Goal: Check status: Check status

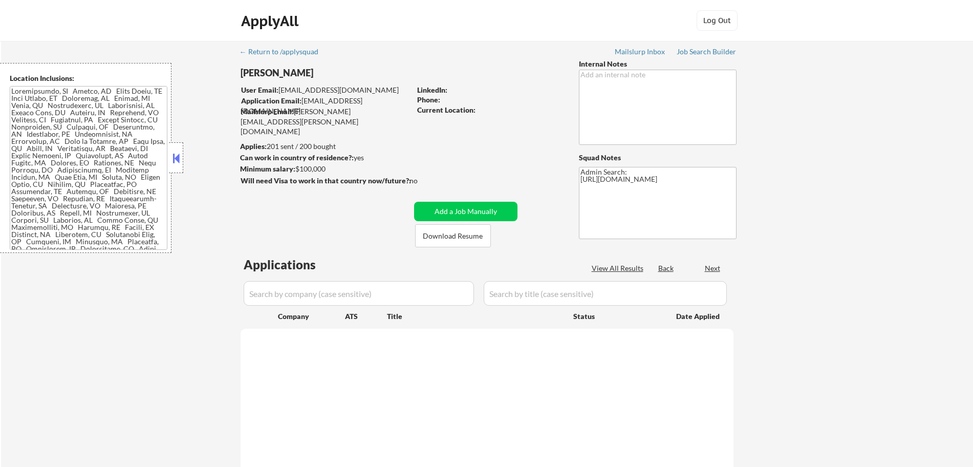
select select ""pending""
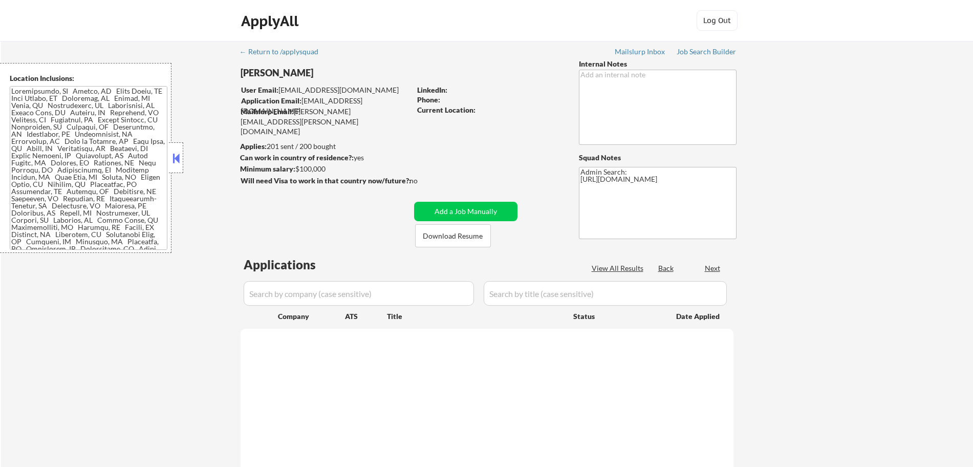
select select ""pending""
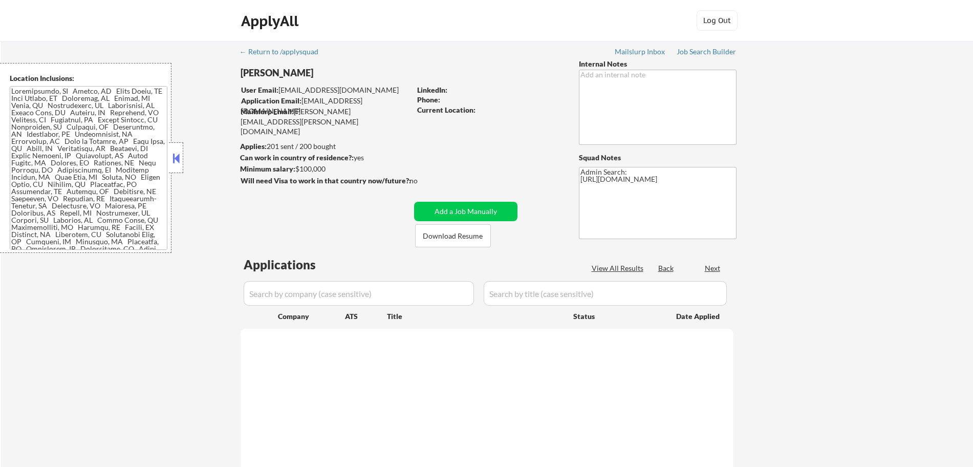
select select ""pending""
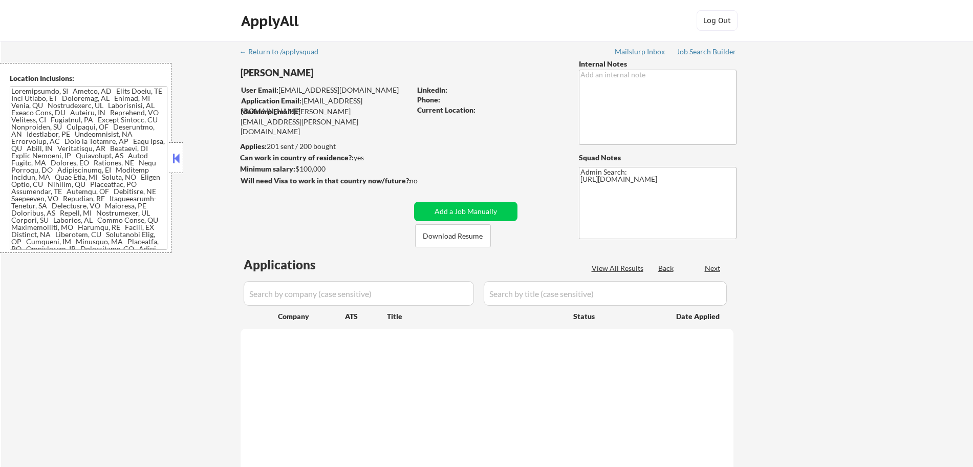
select select ""pending""
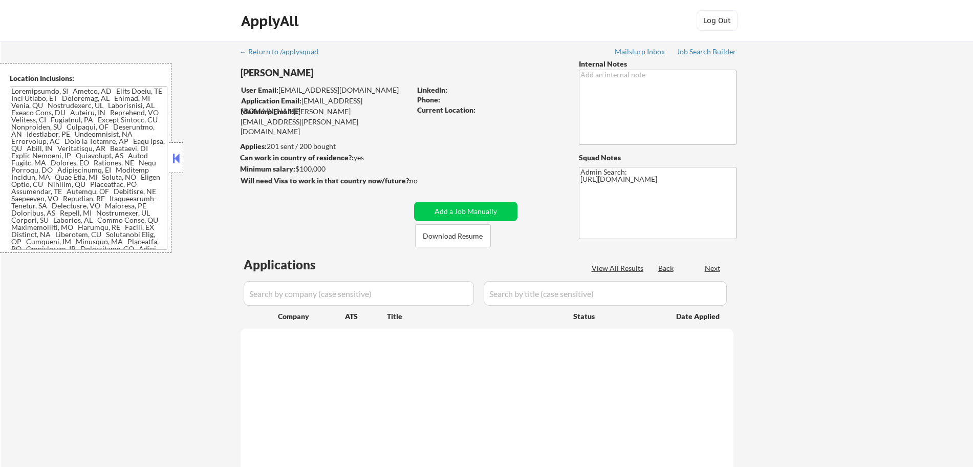
select select ""pending""
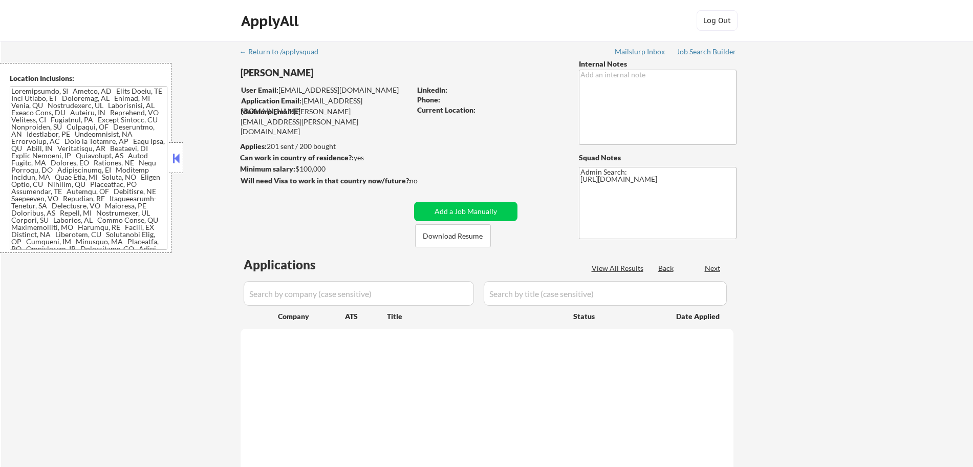
select select ""pending""
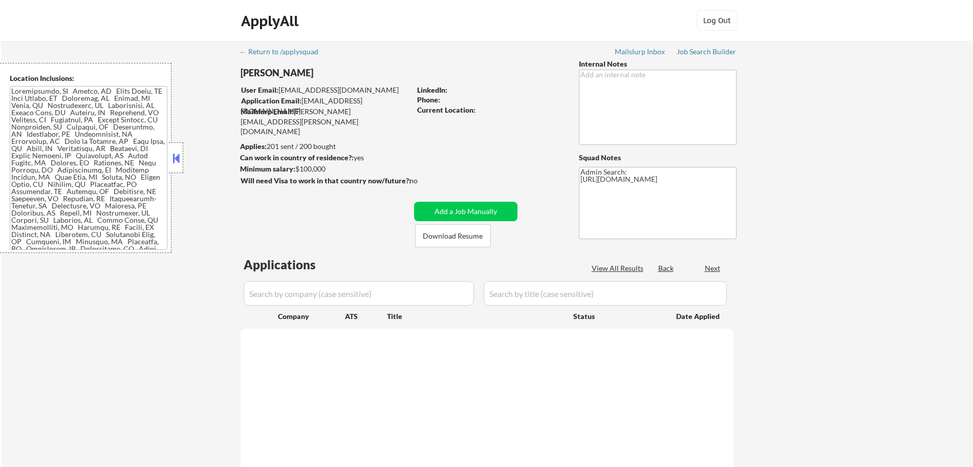
select select ""pending""
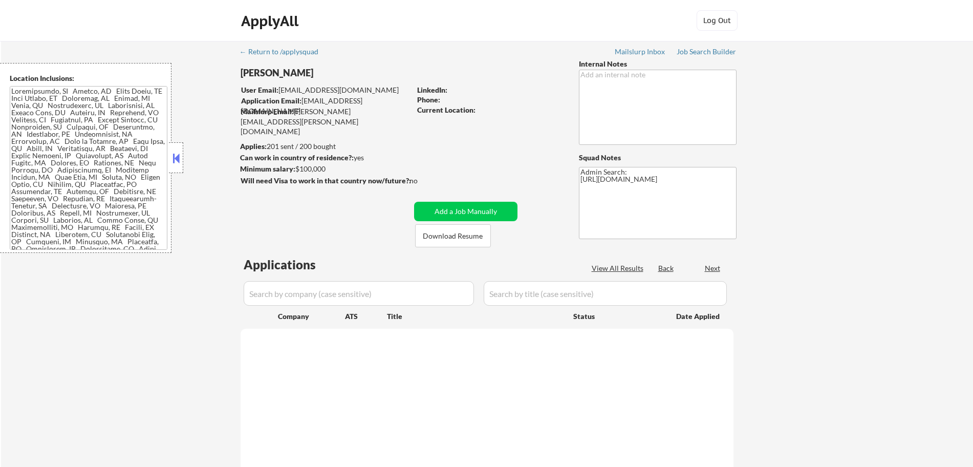
select select ""pending""
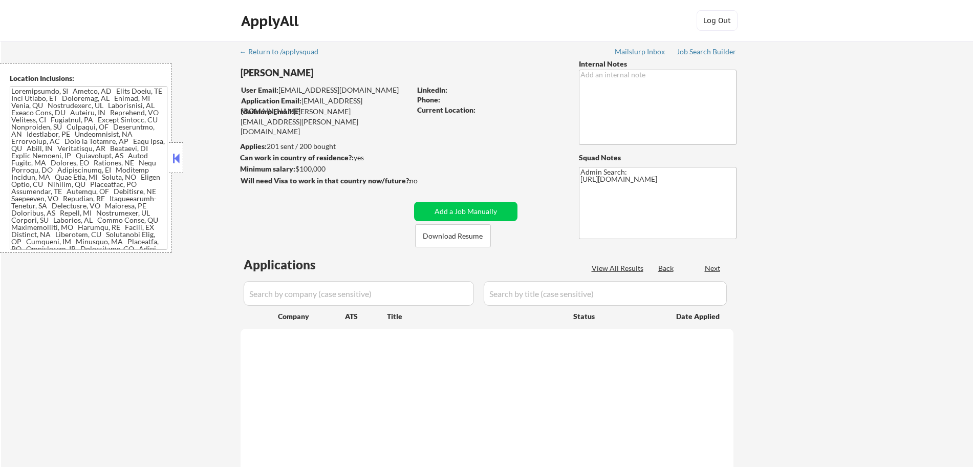
select select ""pending""
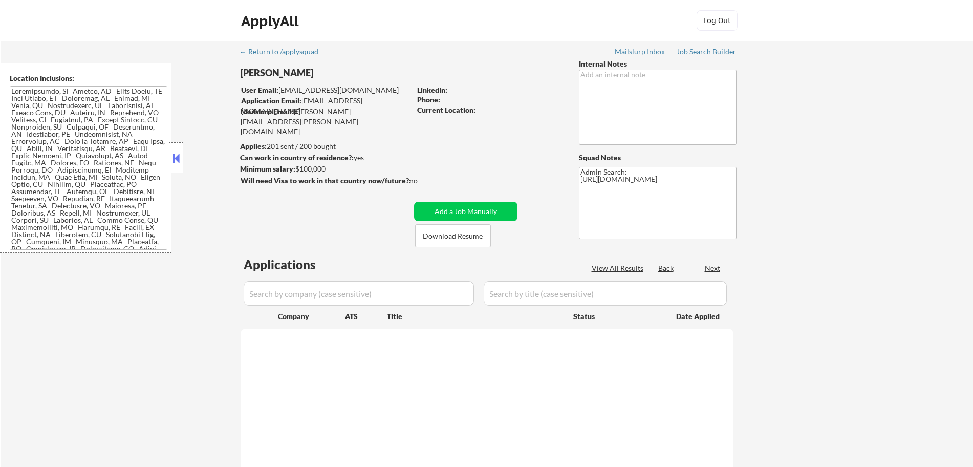
select select ""pending""
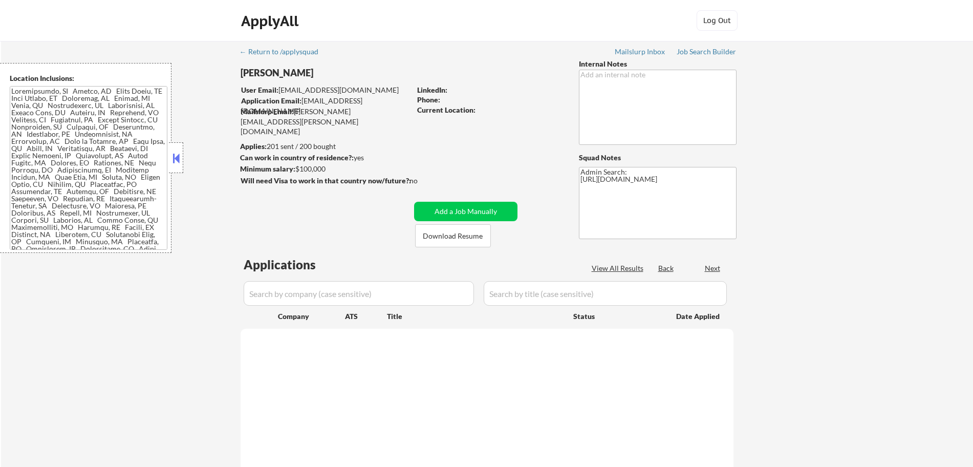
select select ""pending""
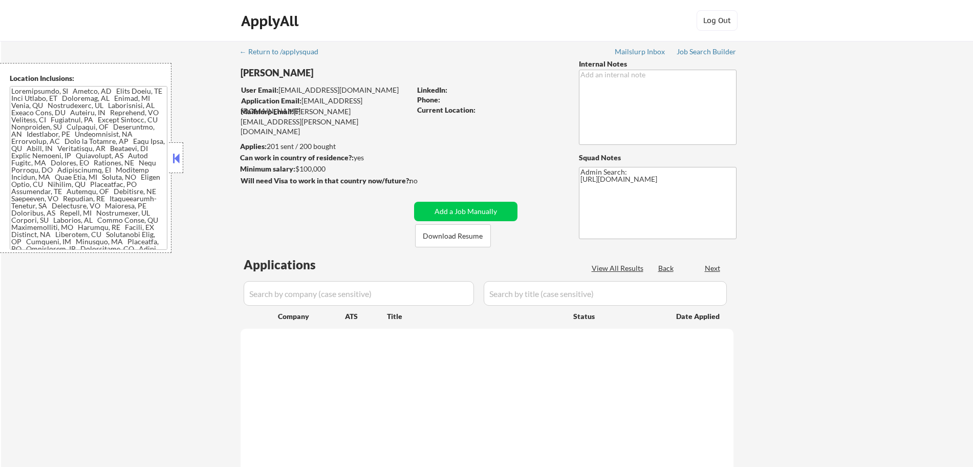
select select ""pending""
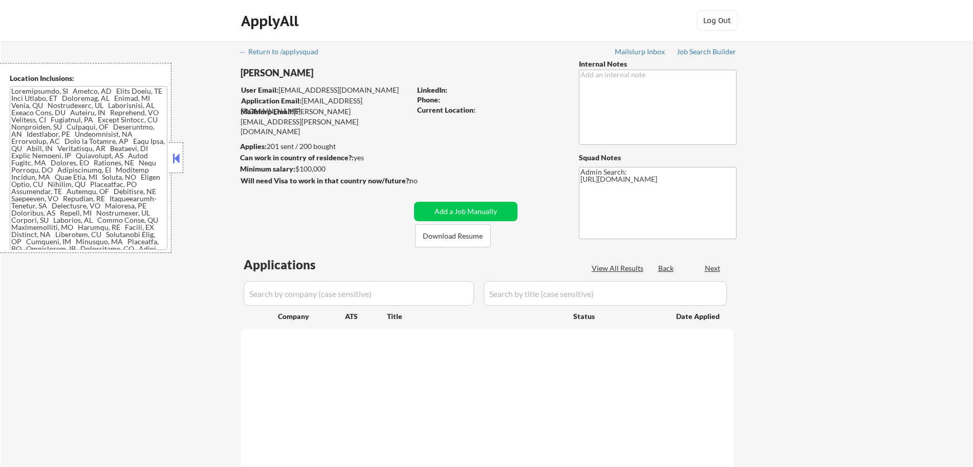
select select ""pending""
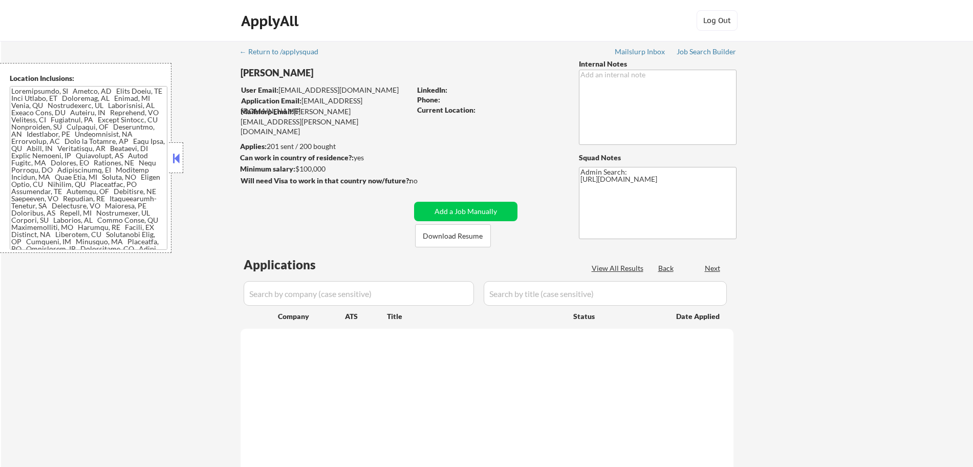
select select ""pending""
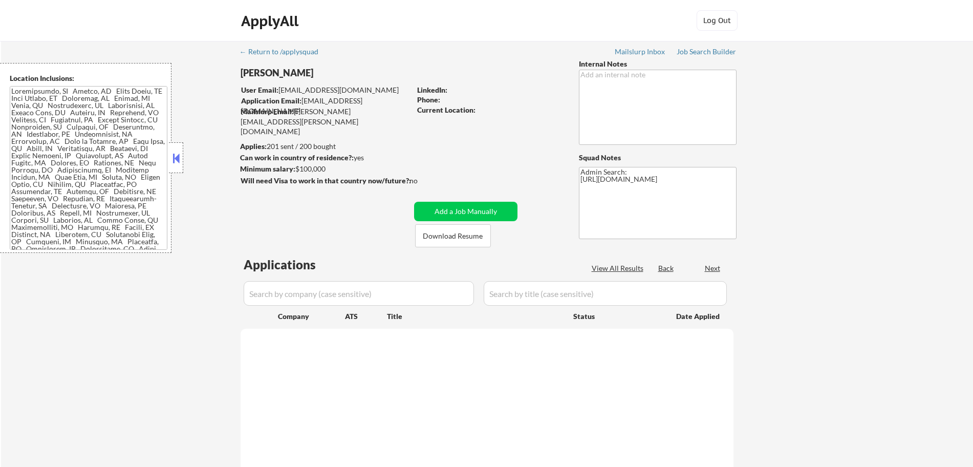
select select ""pending""
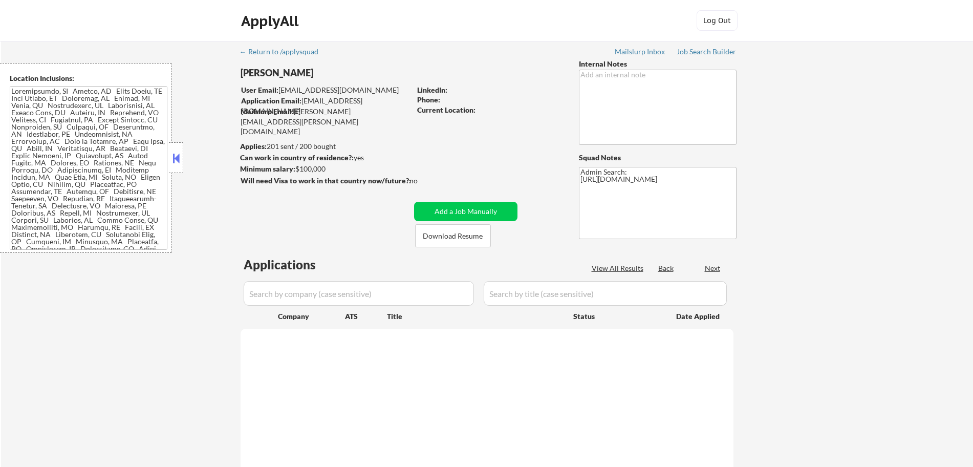
select select ""pending""
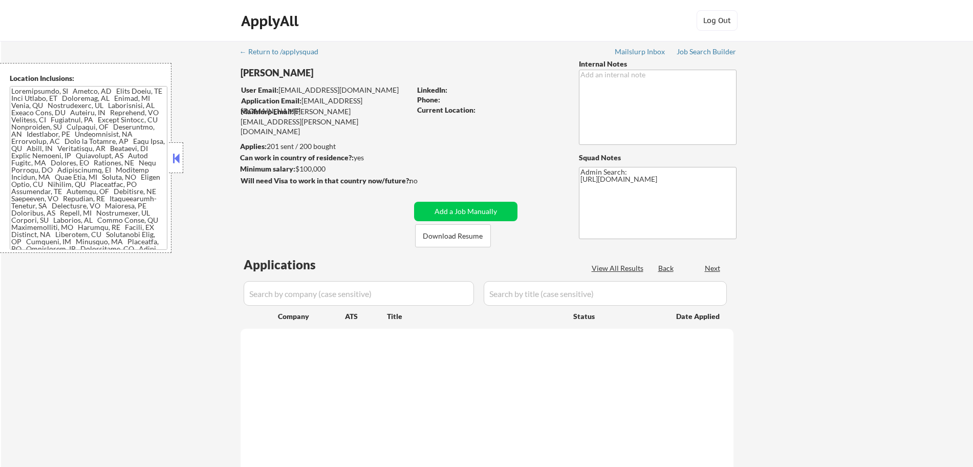
select select ""pending""
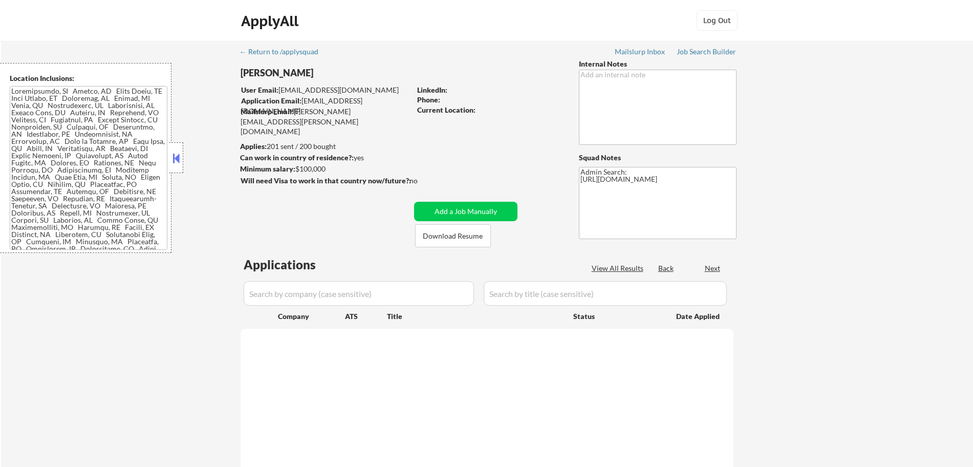
select select ""pending""
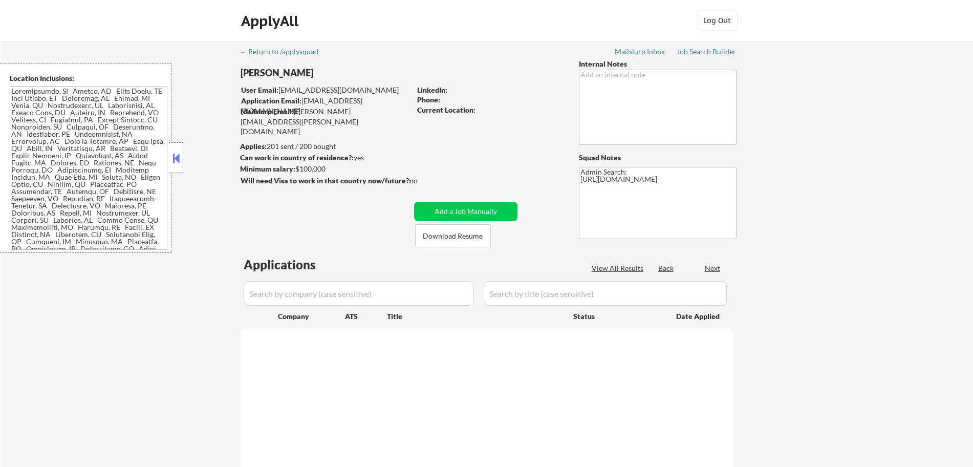
select select ""pending""
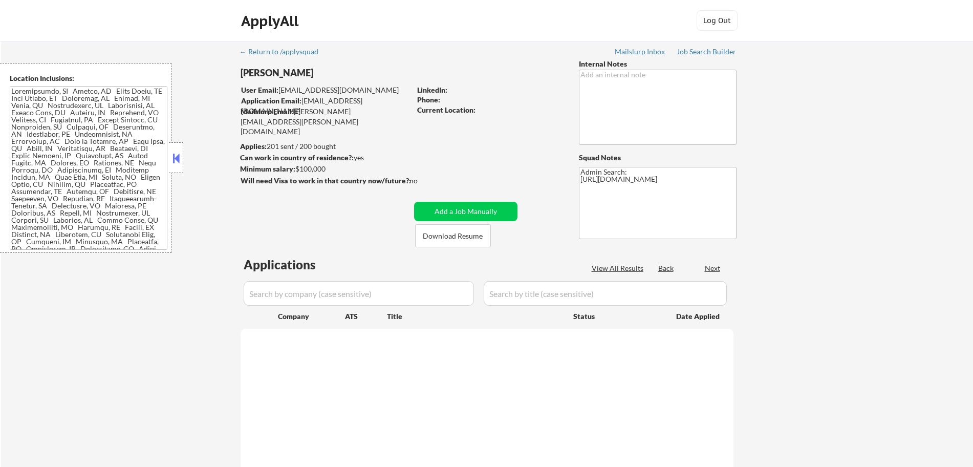
select select ""pending""
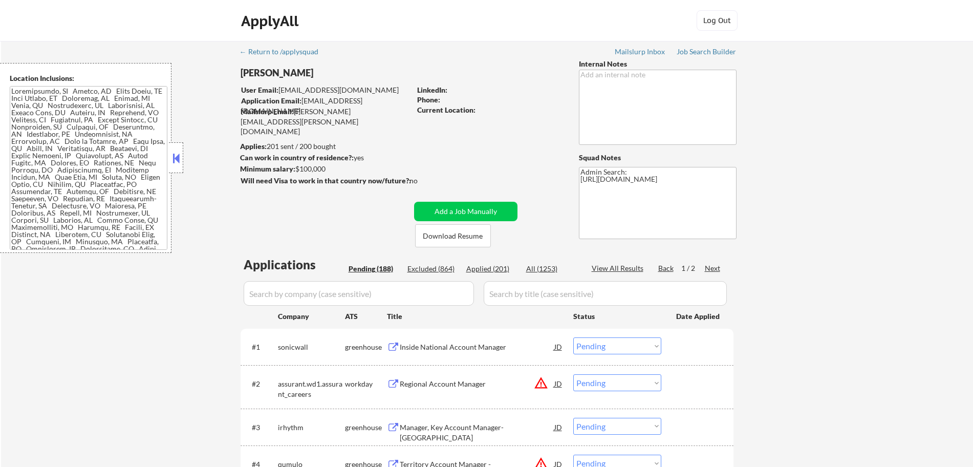
click at [497, 266] on div "Applied (201)" at bounding box center [491, 269] width 51 height 10
select select ""applied""
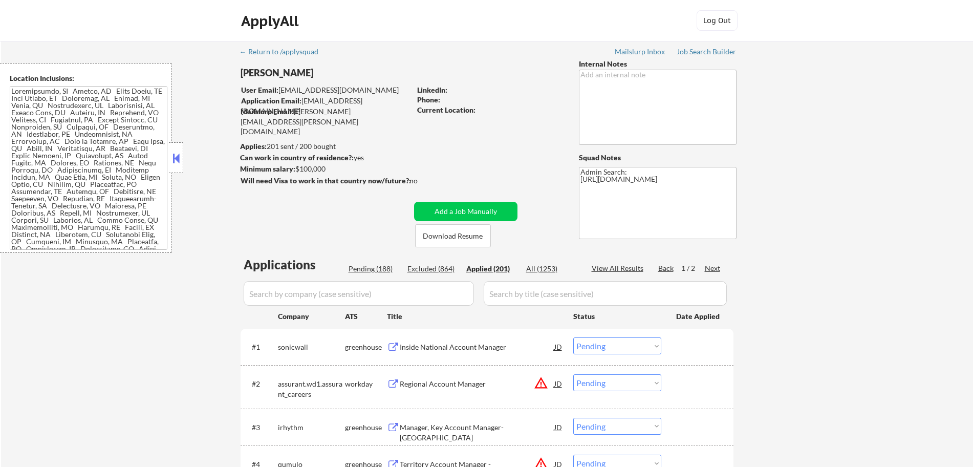
select select ""applied""
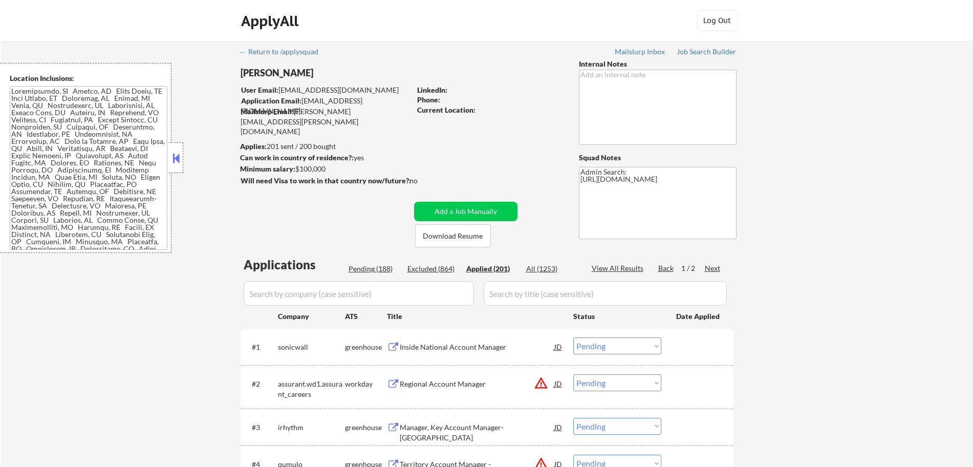
select select ""applied""
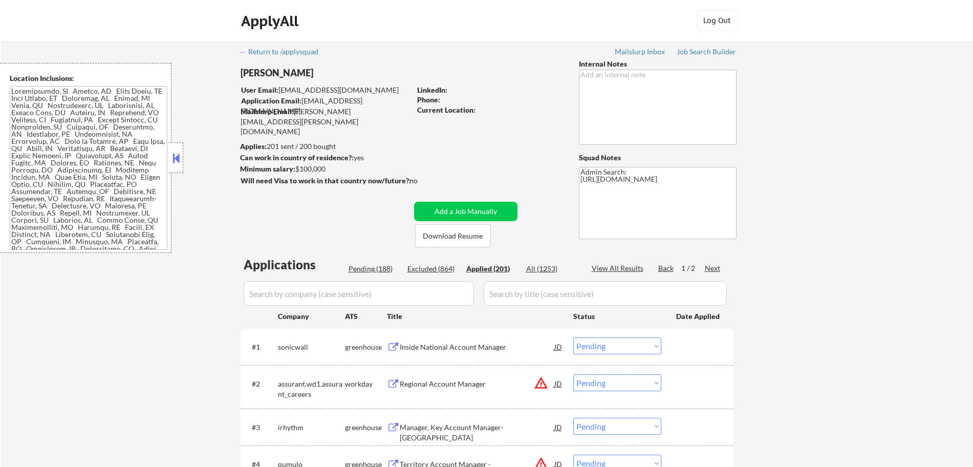
select select ""applied""
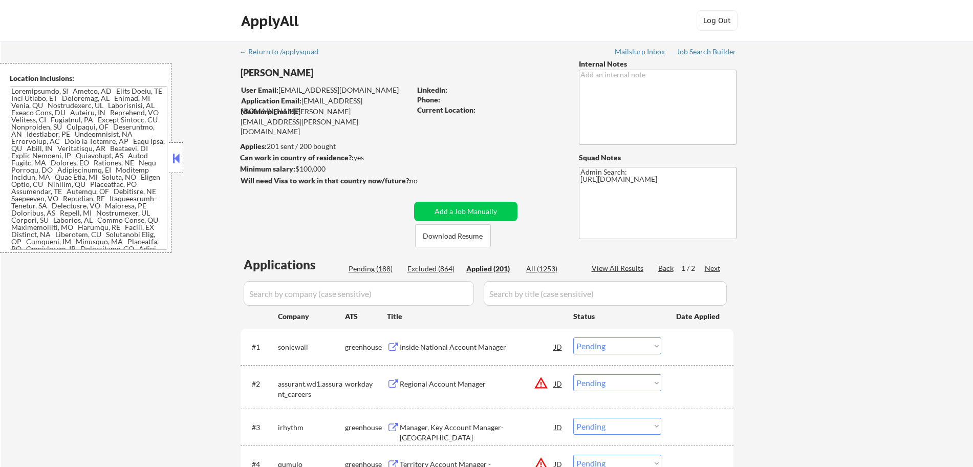
select select ""applied""
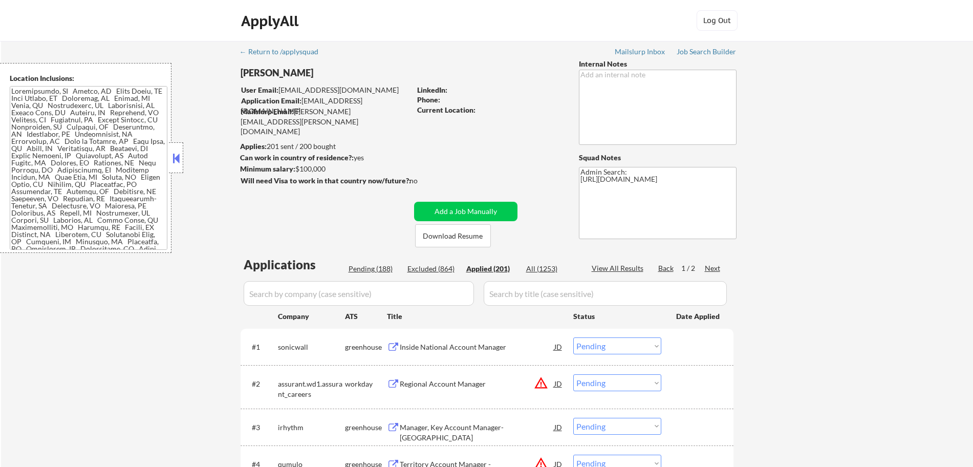
select select ""applied""
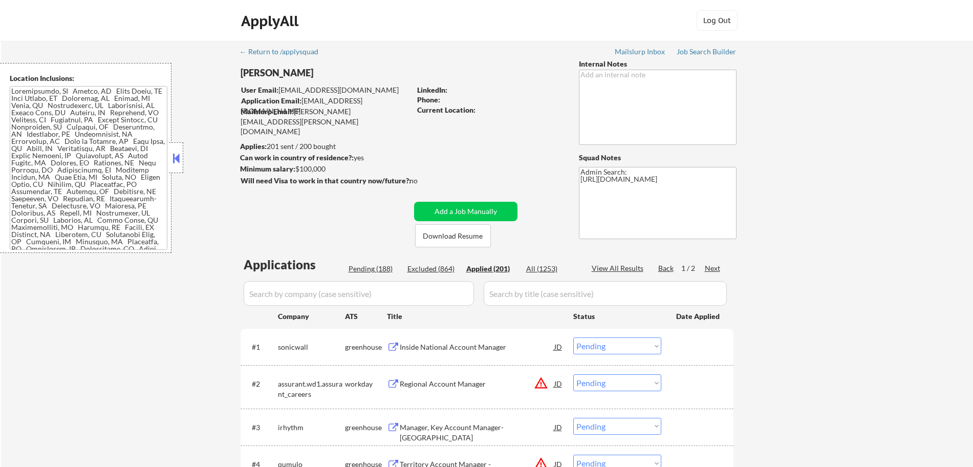
select select ""applied""
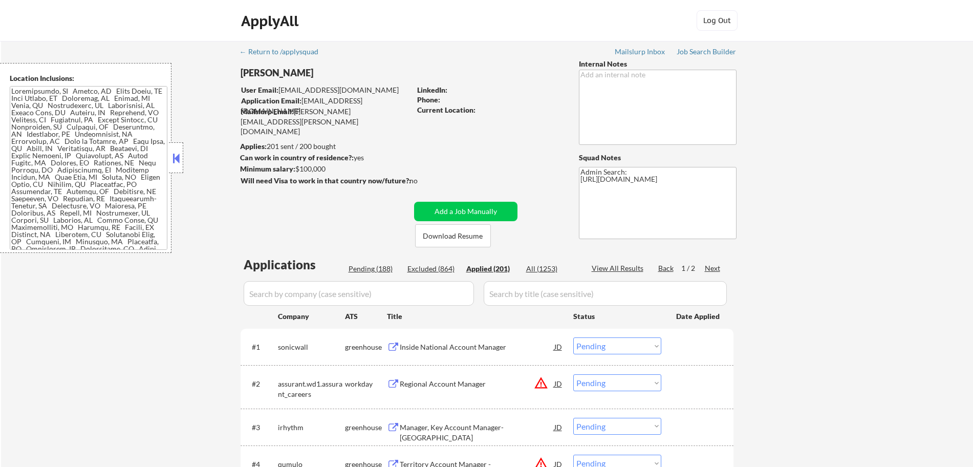
select select ""applied""
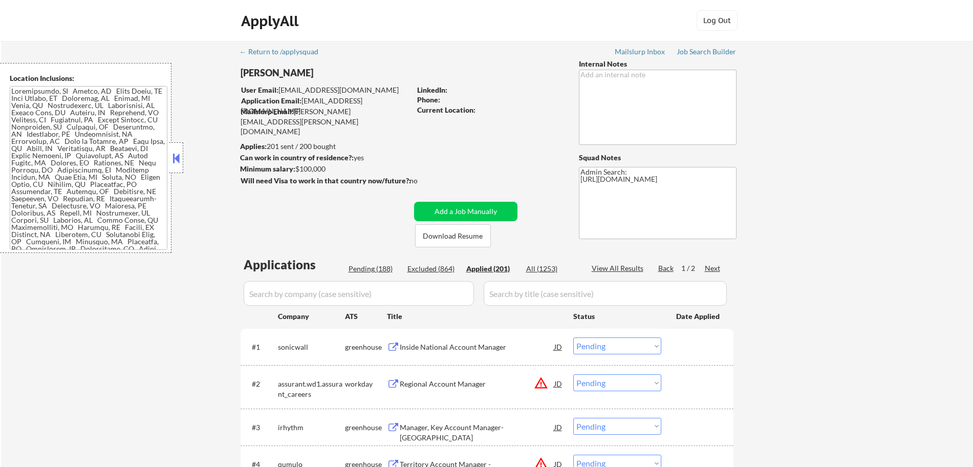
select select ""applied""
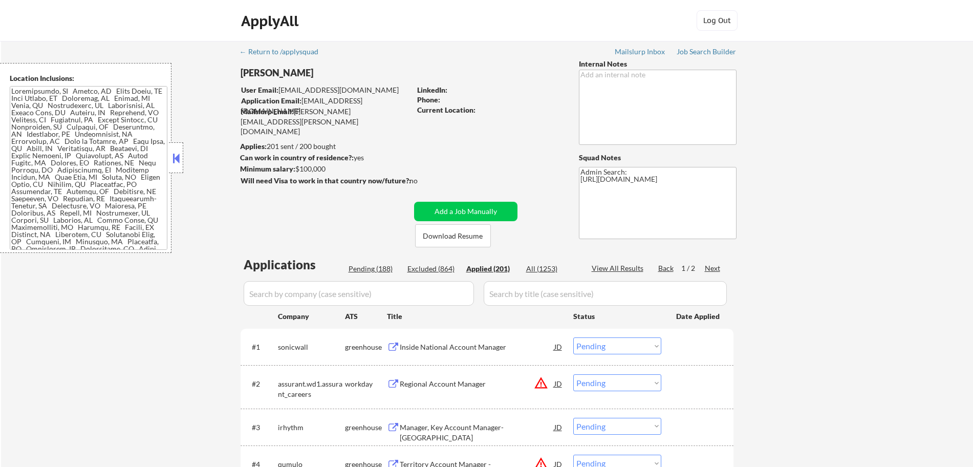
select select ""applied""
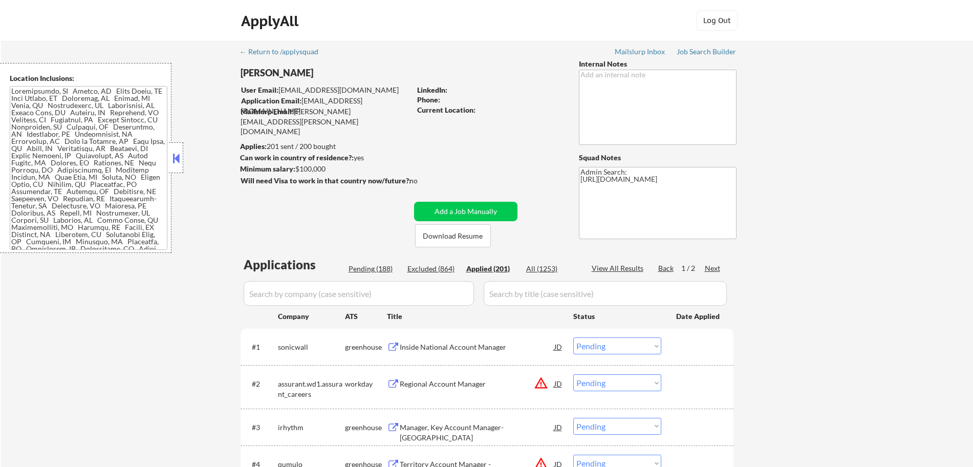
select select ""applied""
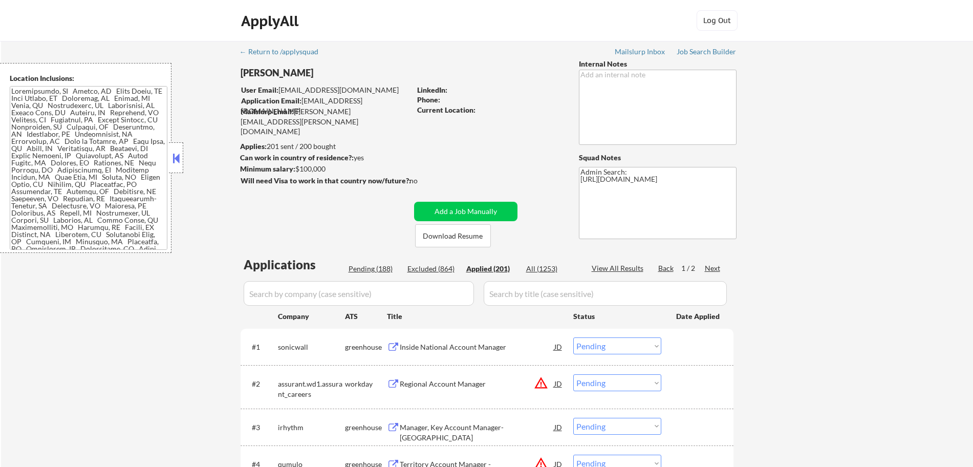
select select ""applied""
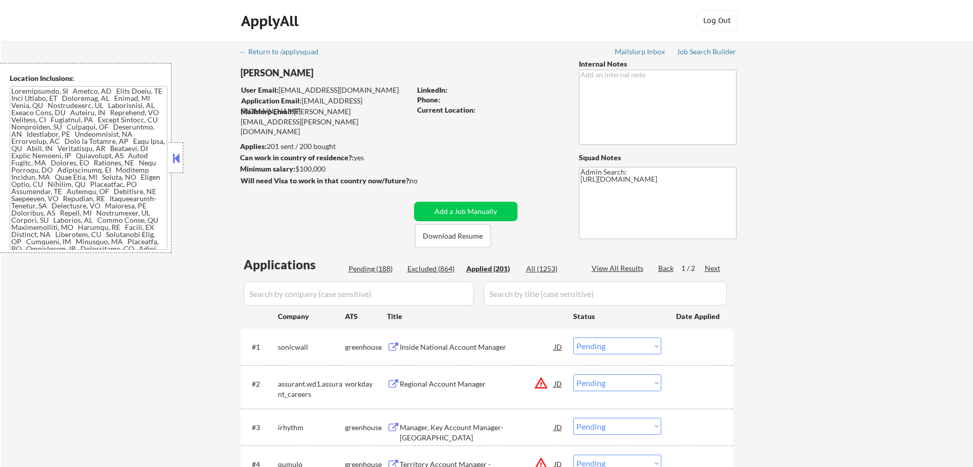
select select ""applied""
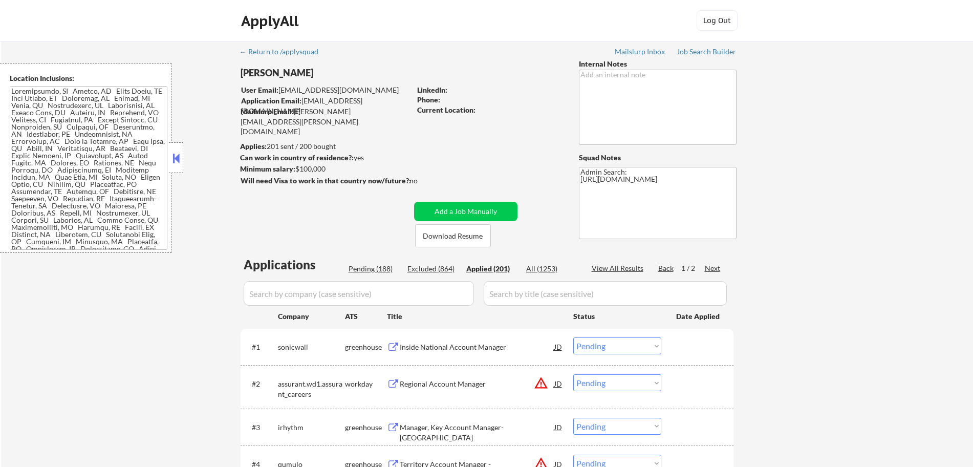
select select ""applied""
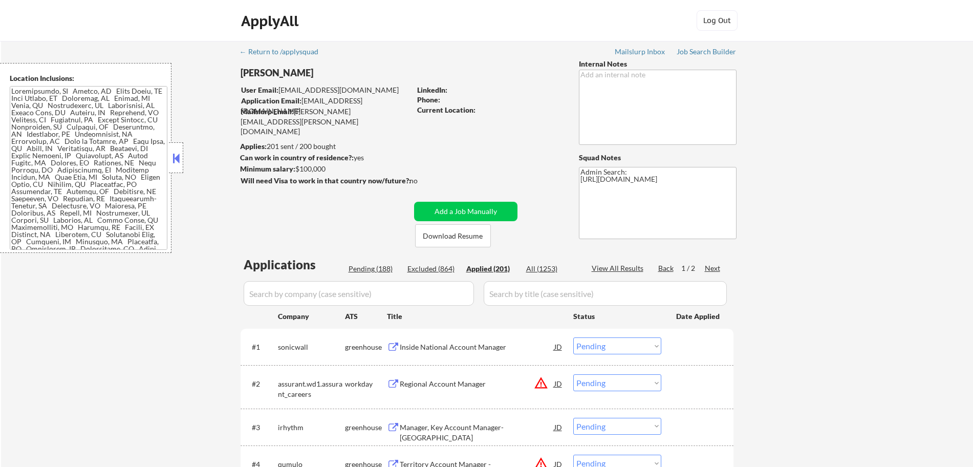
select select ""applied""
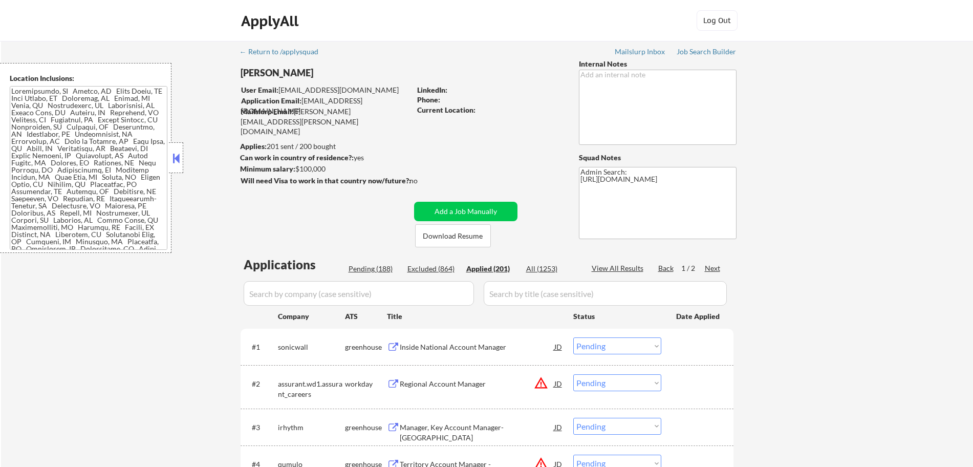
select select ""applied""
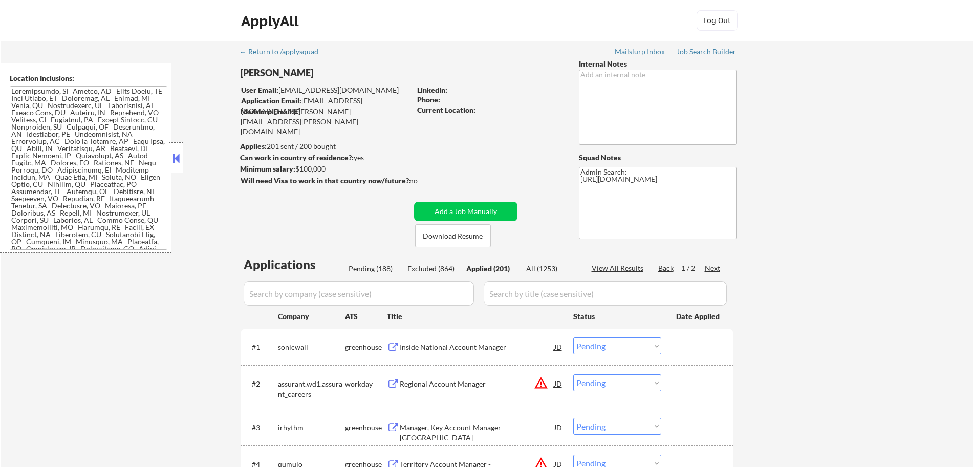
select select ""applied""
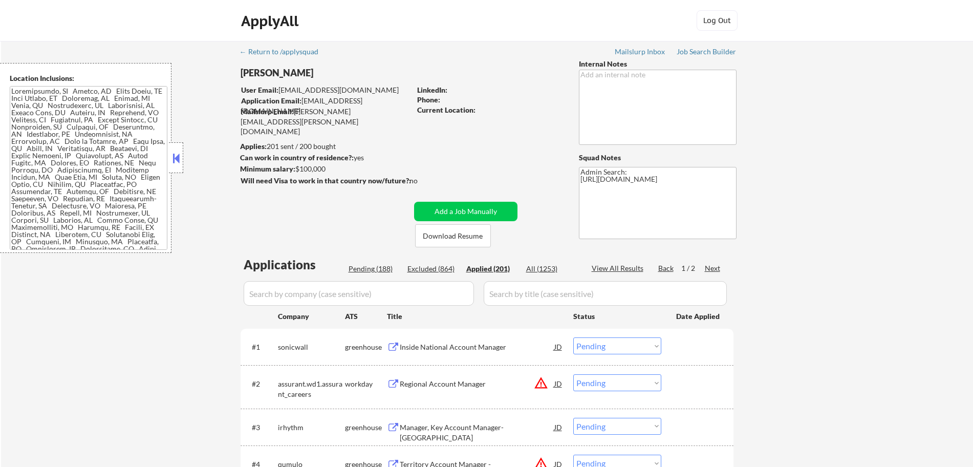
select select ""applied""
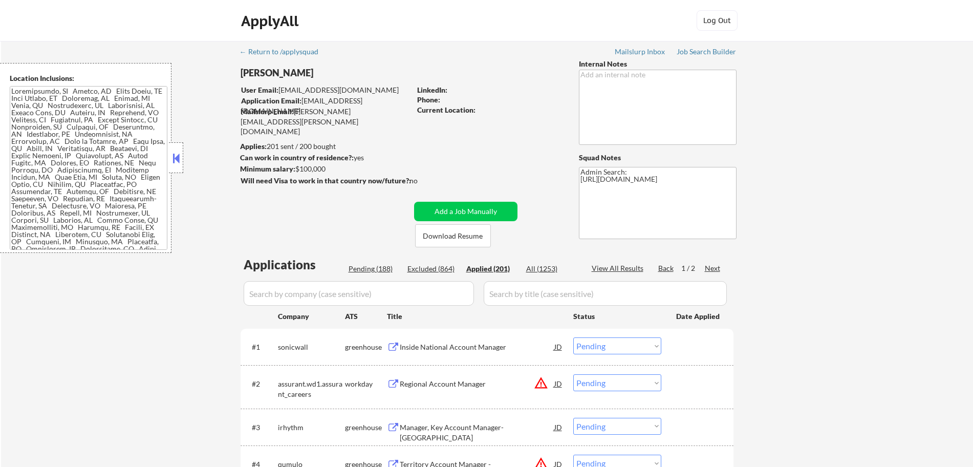
select select ""applied""
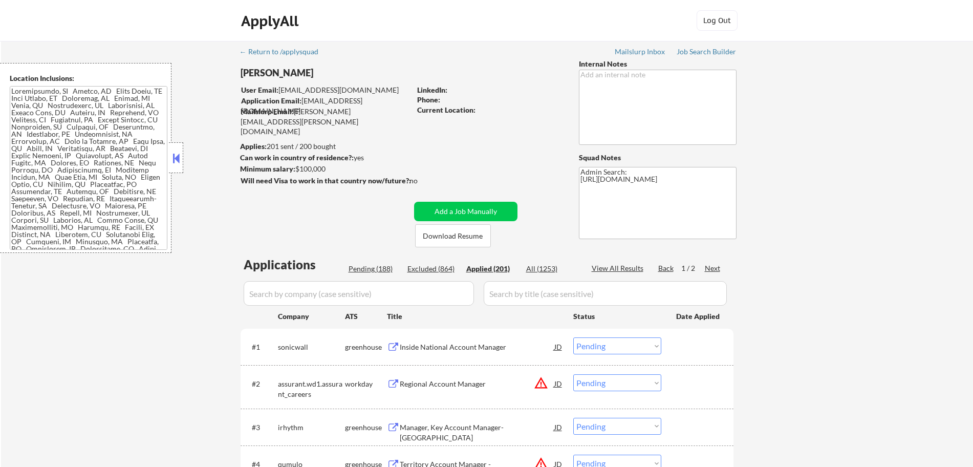
select select ""applied""
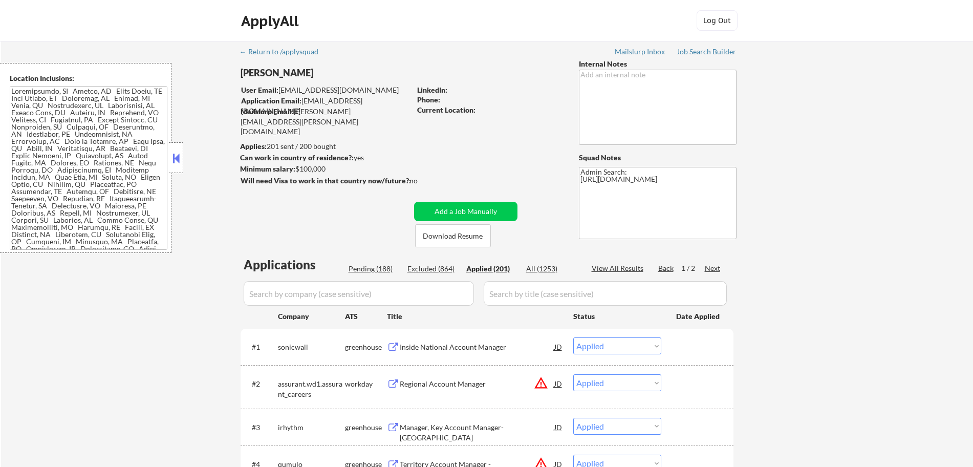
select select ""applied""
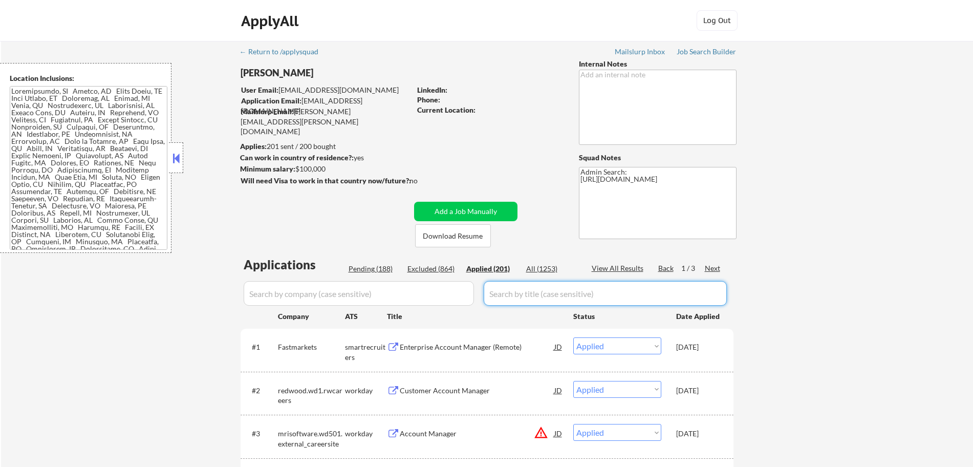
click at [506, 297] on input "input" at bounding box center [605, 293] width 243 height 25
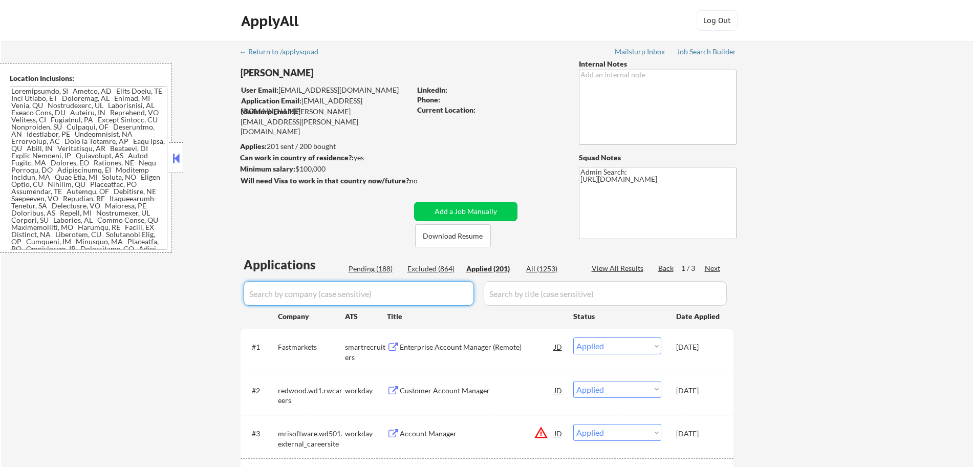
click at [379, 290] on input "input" at bounding box center [359, 293] width 230 height 25
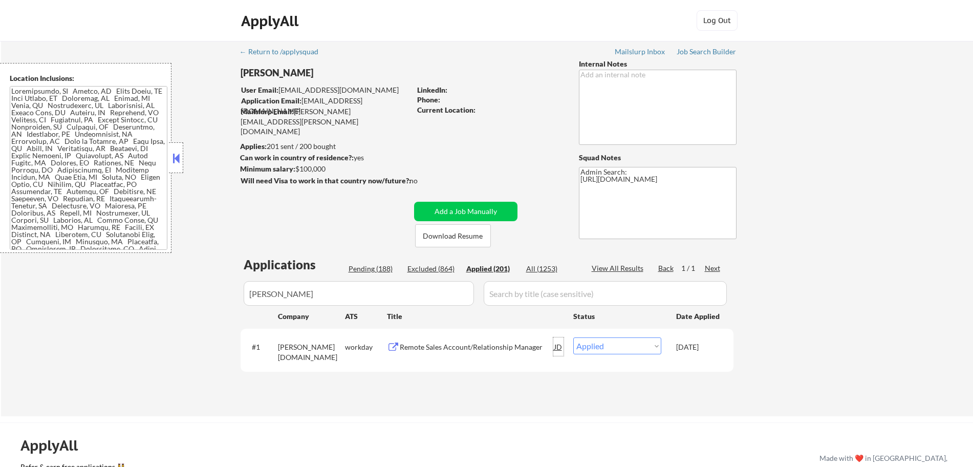
click at [557, 347] on div "JD" at bounding box center [558, 346] width 10 height 18
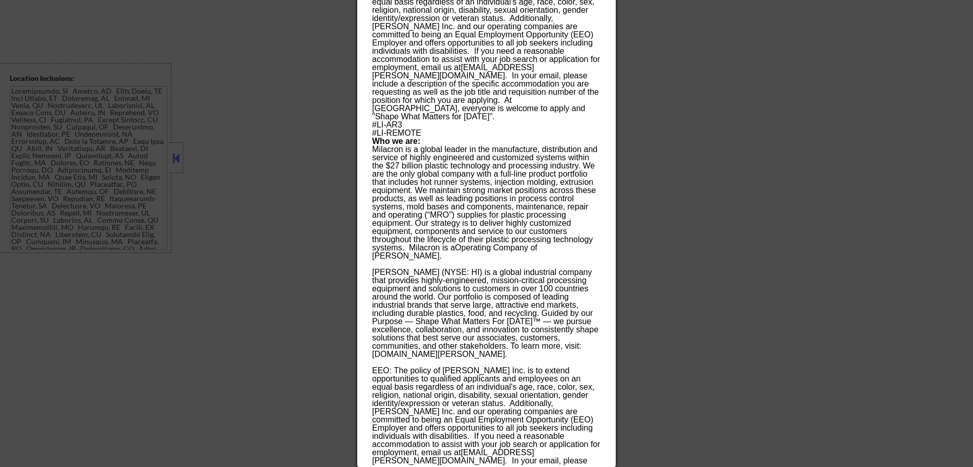
scroll to position [1337, 0]
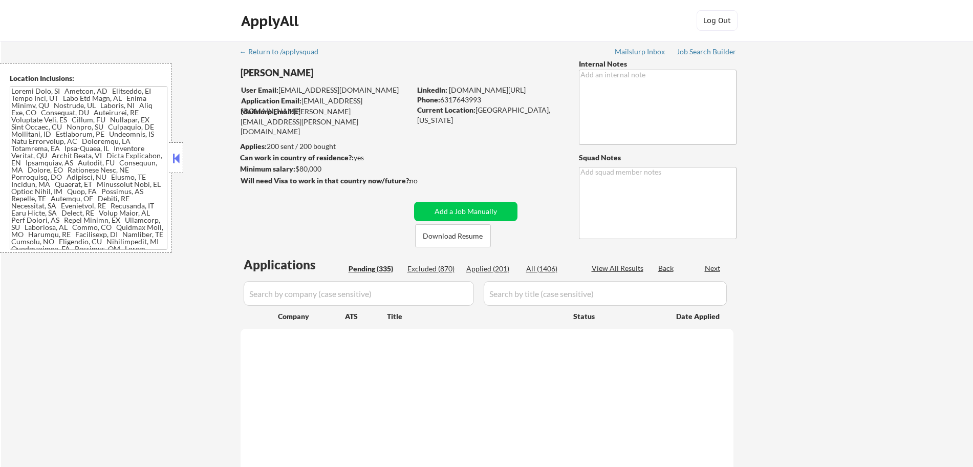
click at [481, 273] on div "Applied (201)" at bounding box center [491, 269] width 51 height 10
select select ""pending""
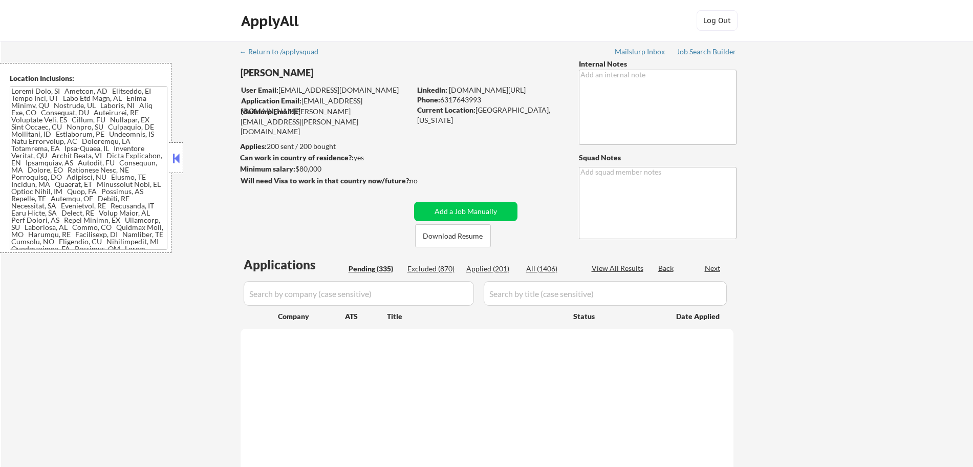
select select ""pending""
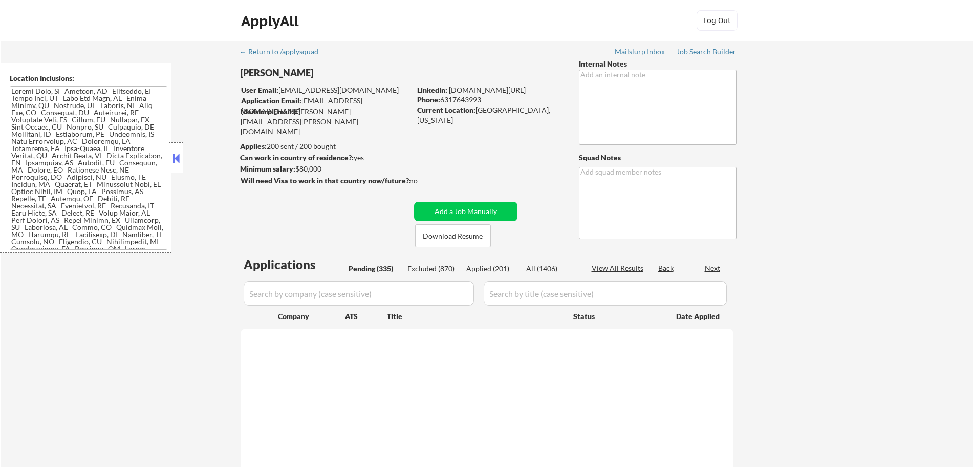
select select ""pending""
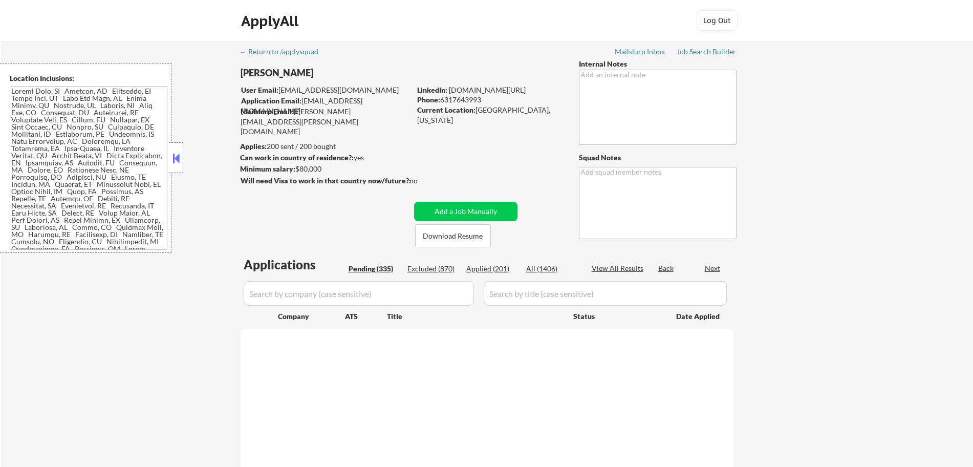
select select ""pending""
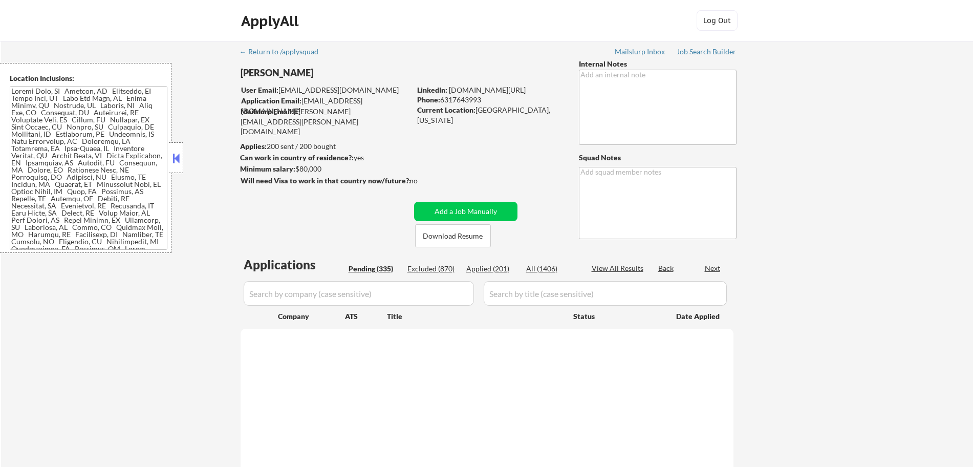
select select ""pending""
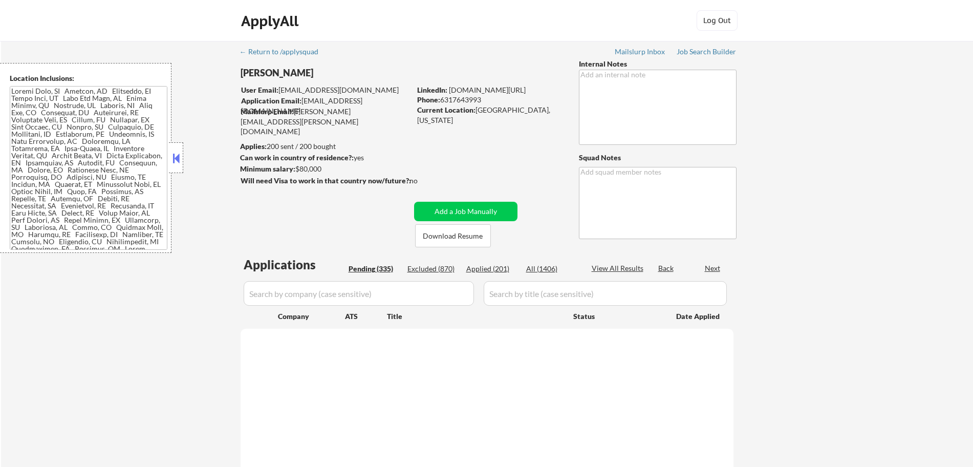
select select ""pending""
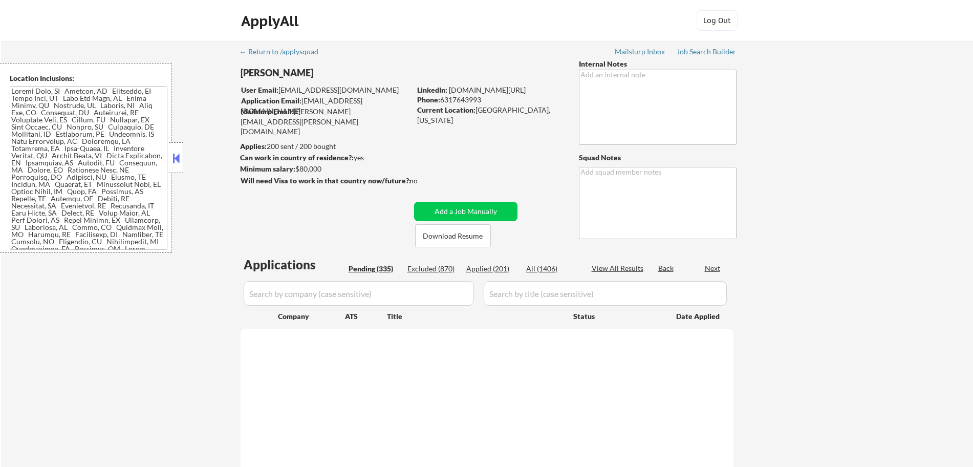
select select ""pending""
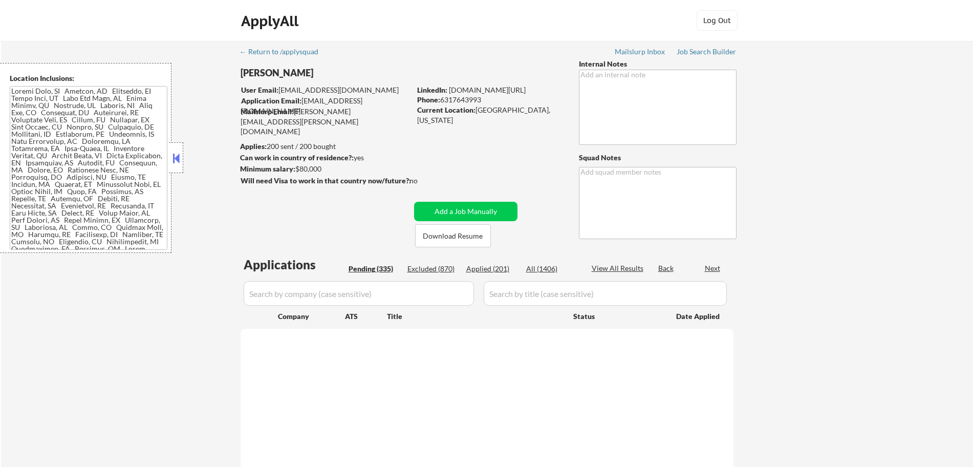
select select ""pending""
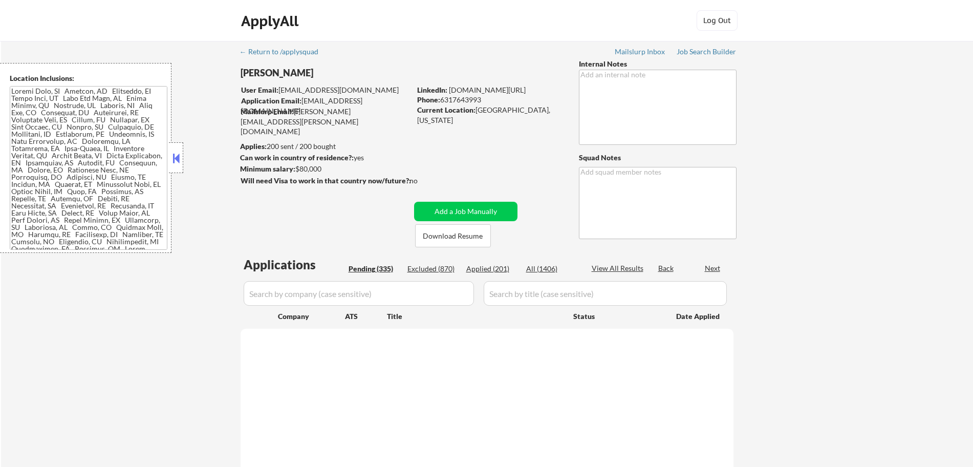
select select ""pending""
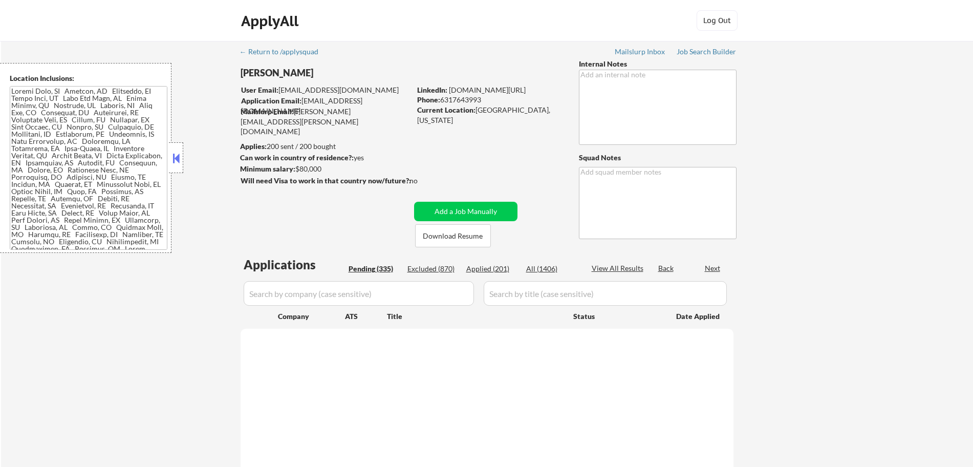
select select ""pending""
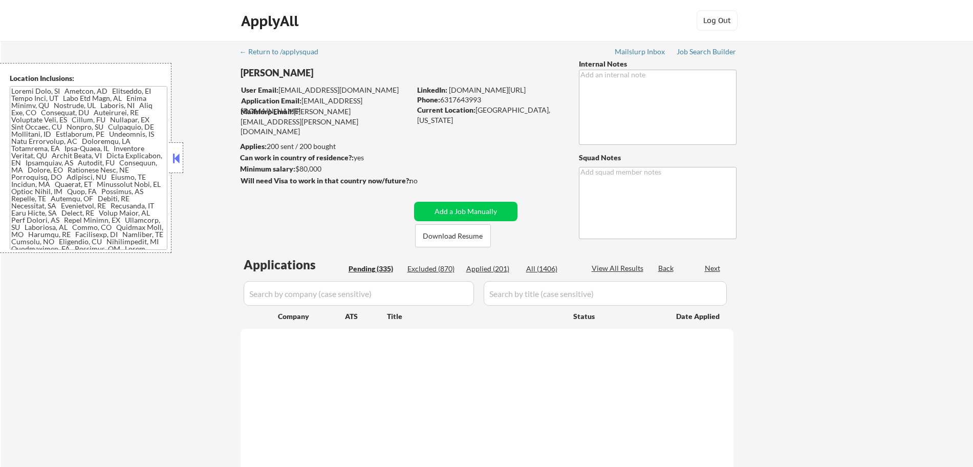
select select ""pending""
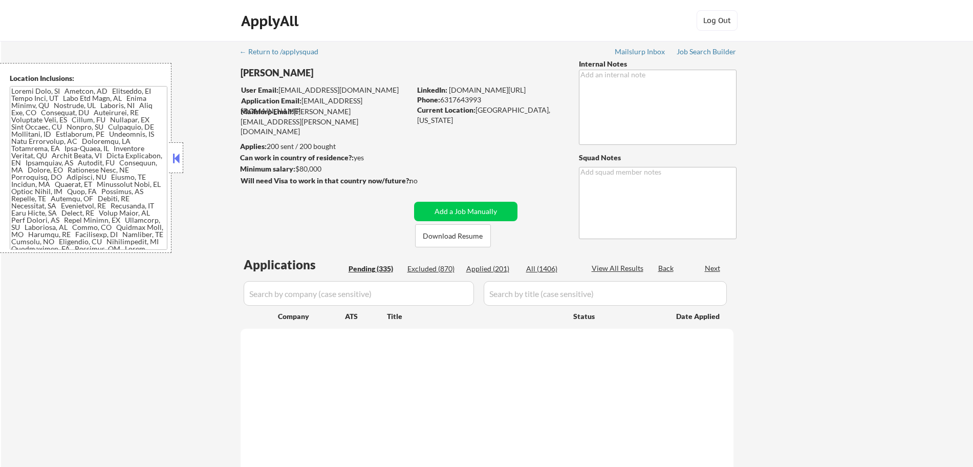
select select ""pending""
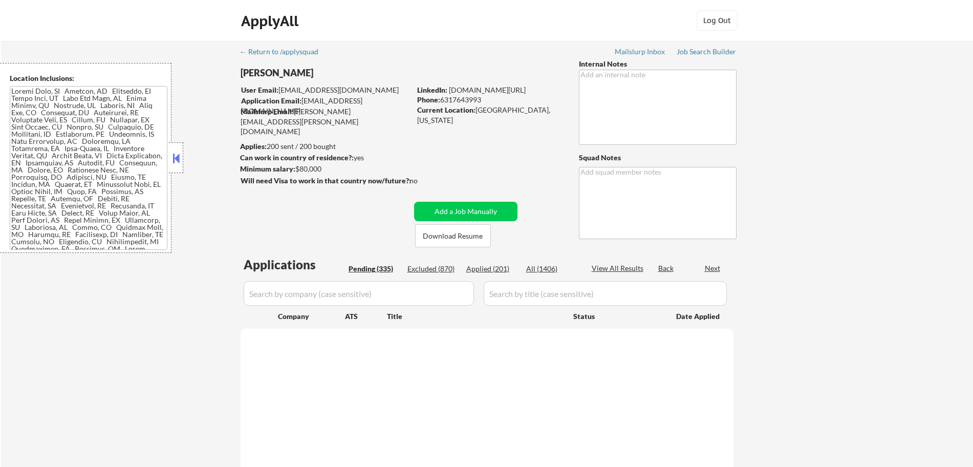
select select ""pending""
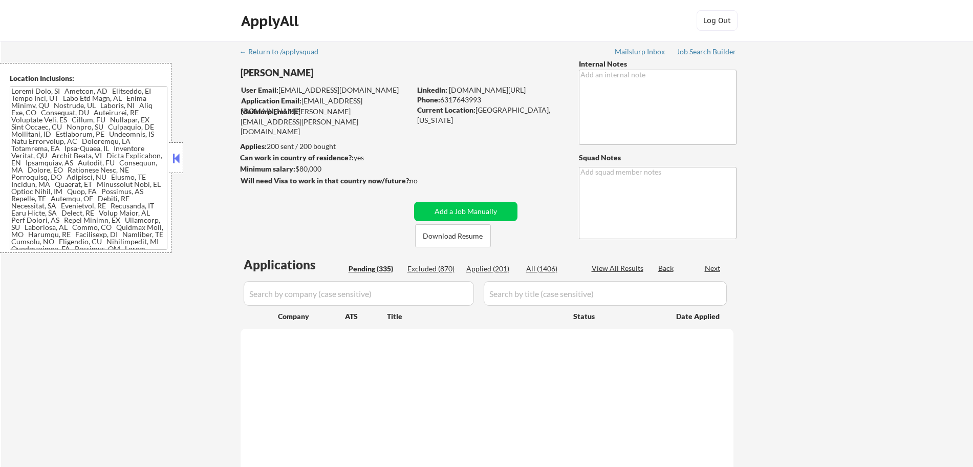
select select ""pending""
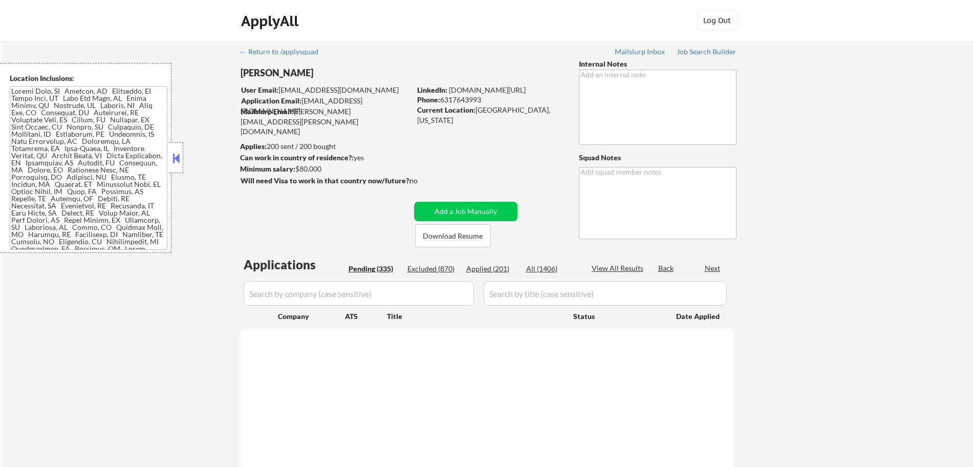
select select ""pending""
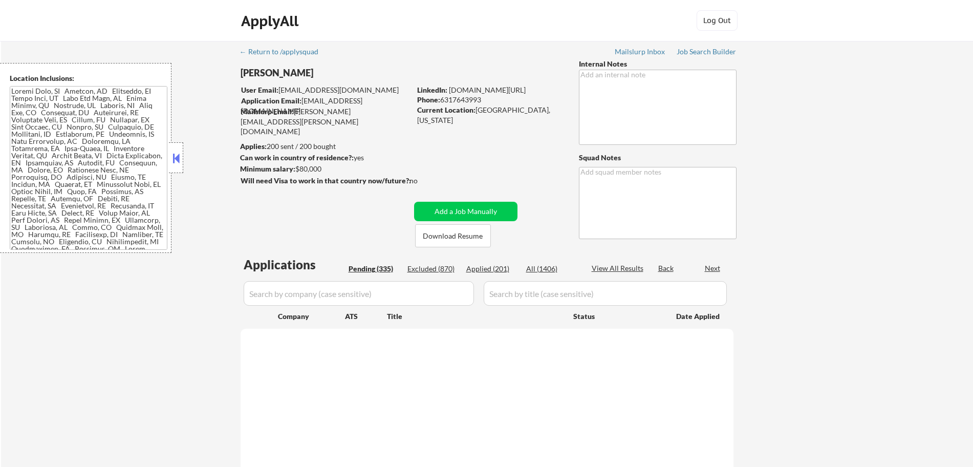
select select ""pending""
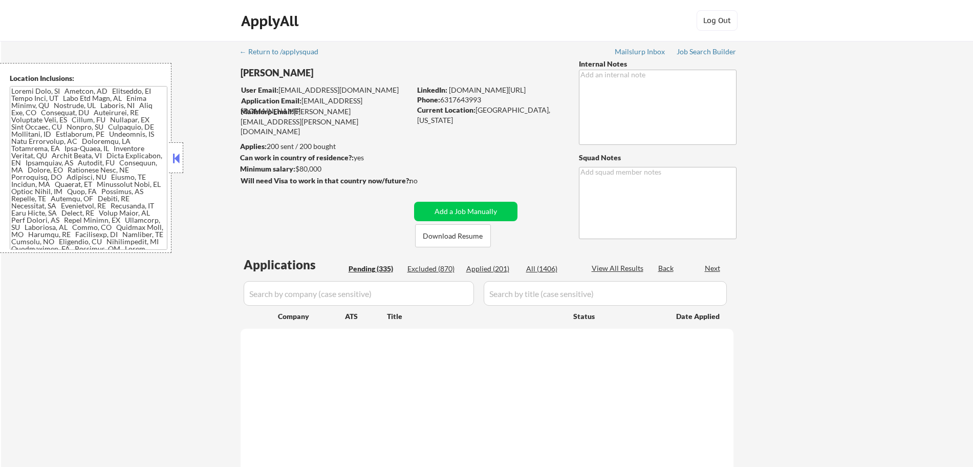
select select ""pending""
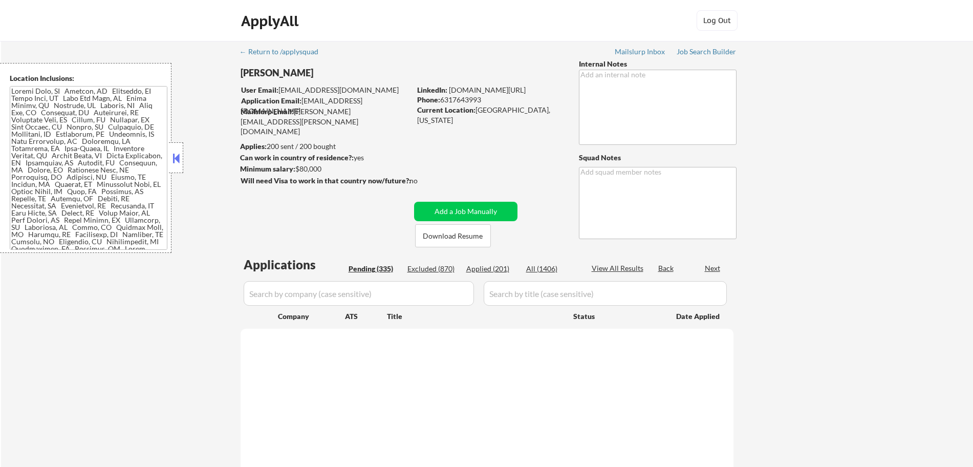
select select ""pending""
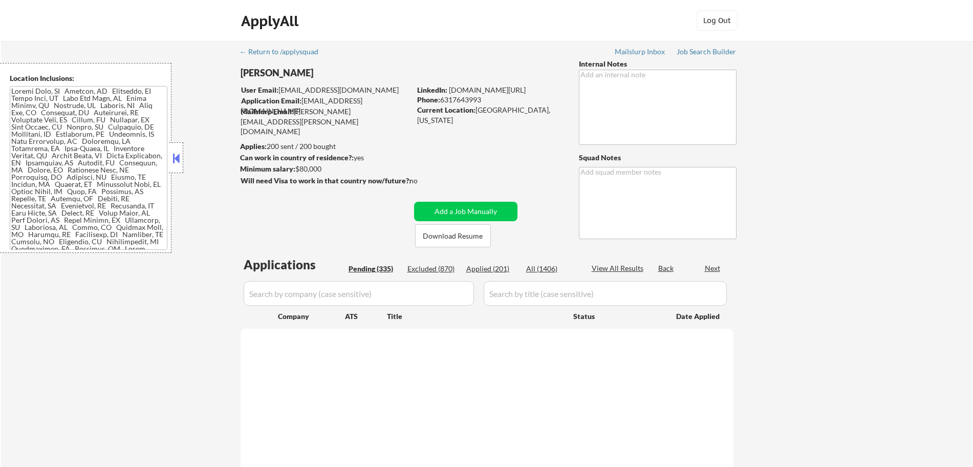
select select ""pending""
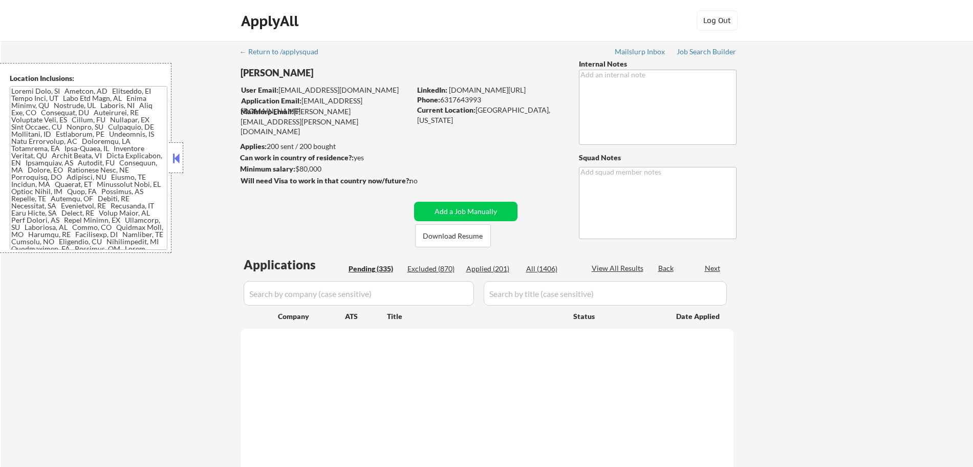
select select ""pending""
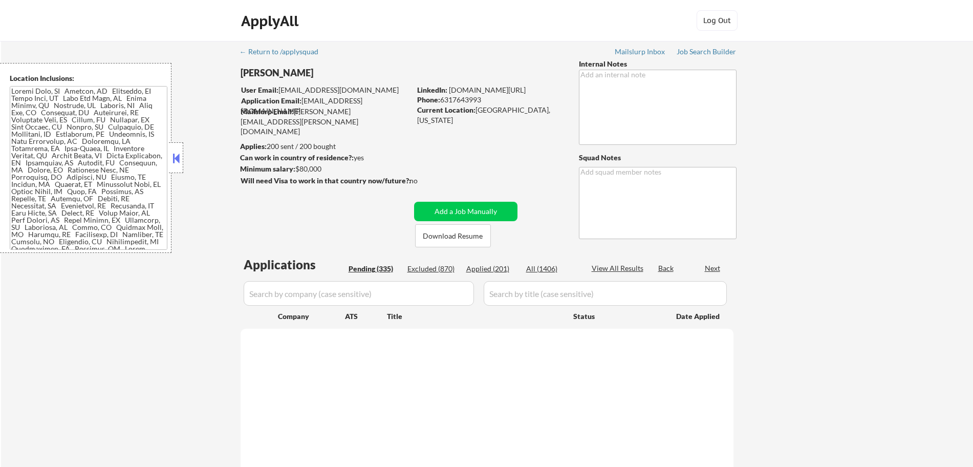
select select ""pending""
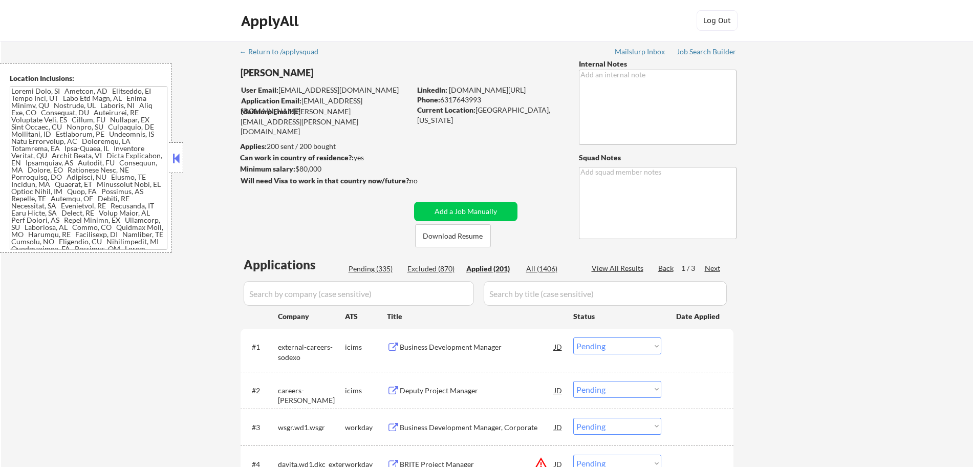
select select ""applied""
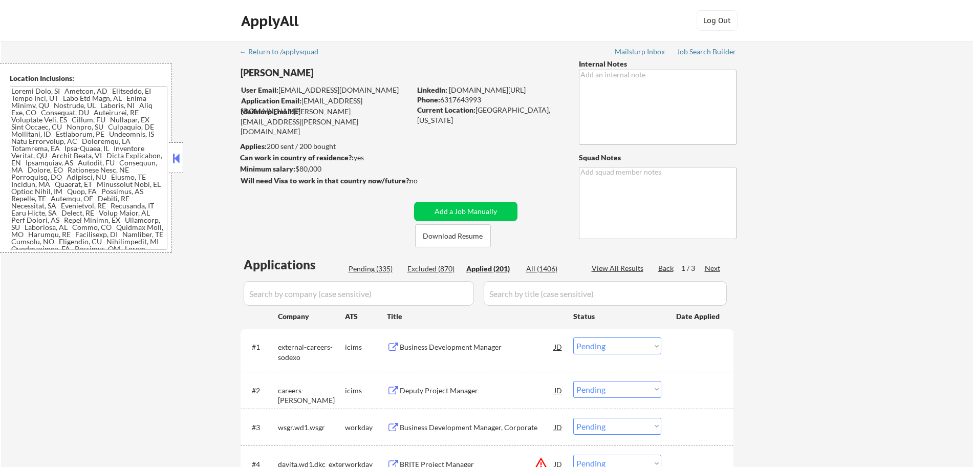
select select ""applied""
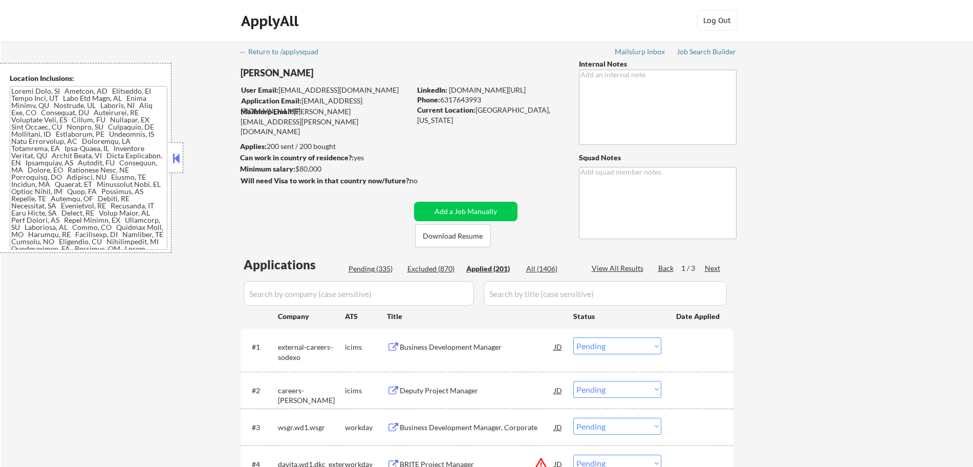
select select ""applied""
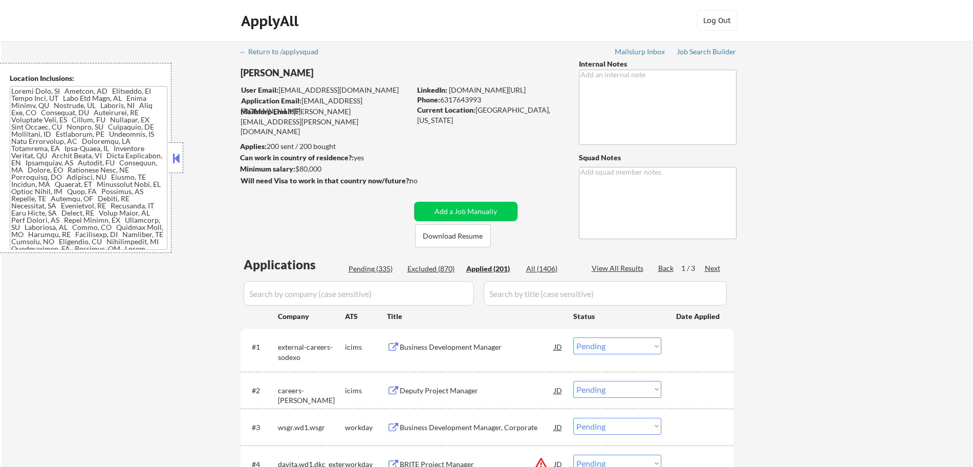
select select ""applied""
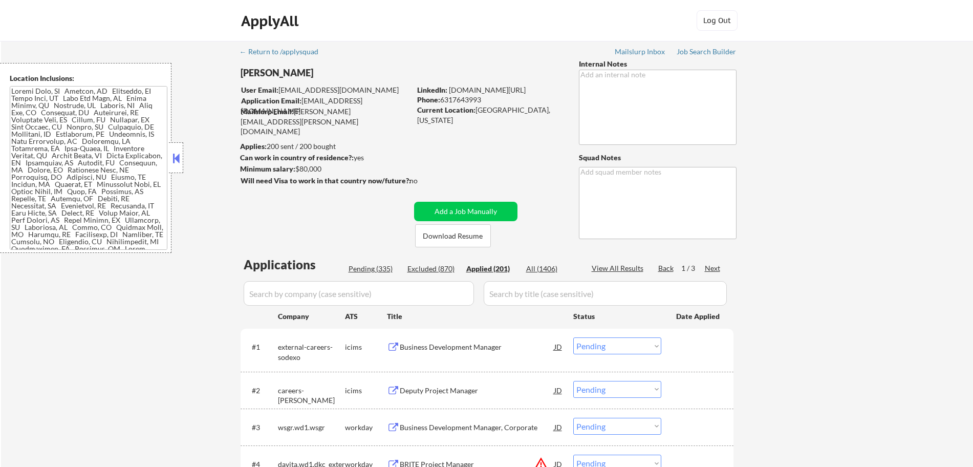
select select ""applied""
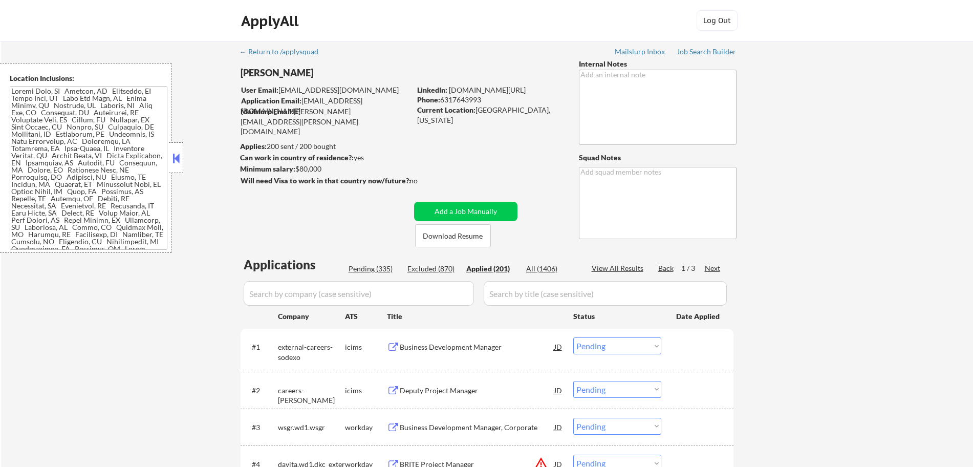
select select ""applied""
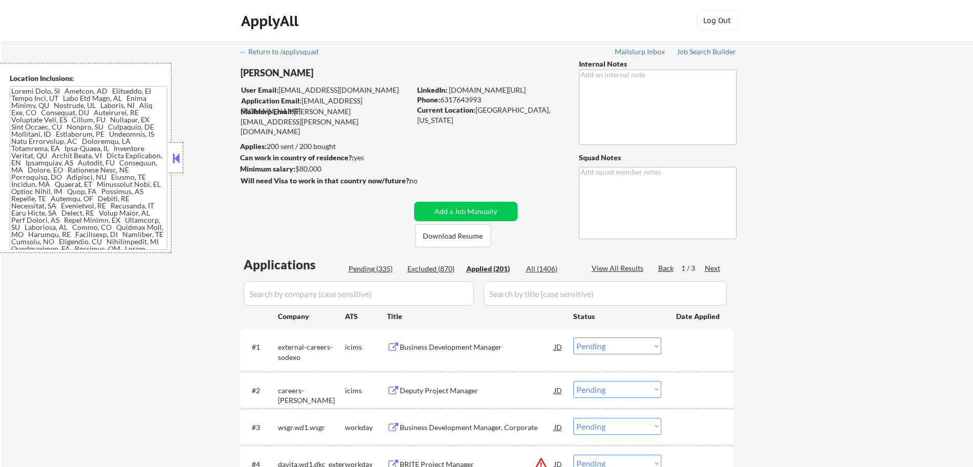
select select ""applied""
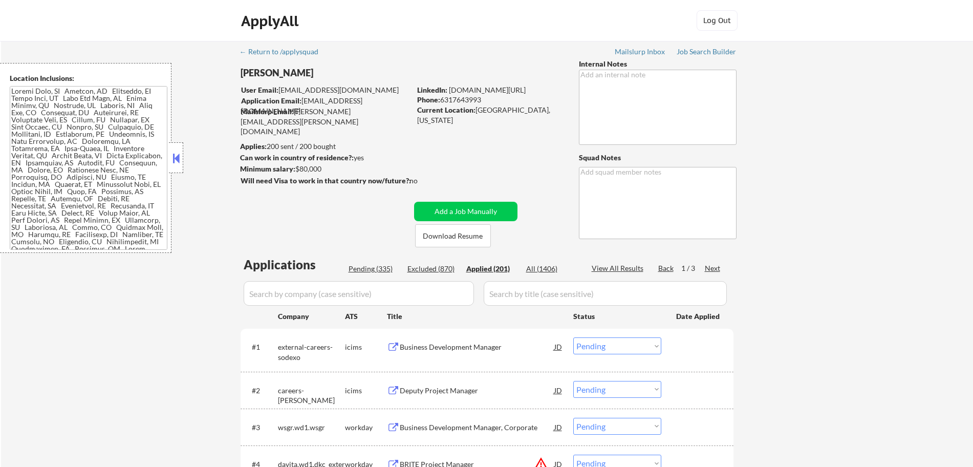
select select ""applied""
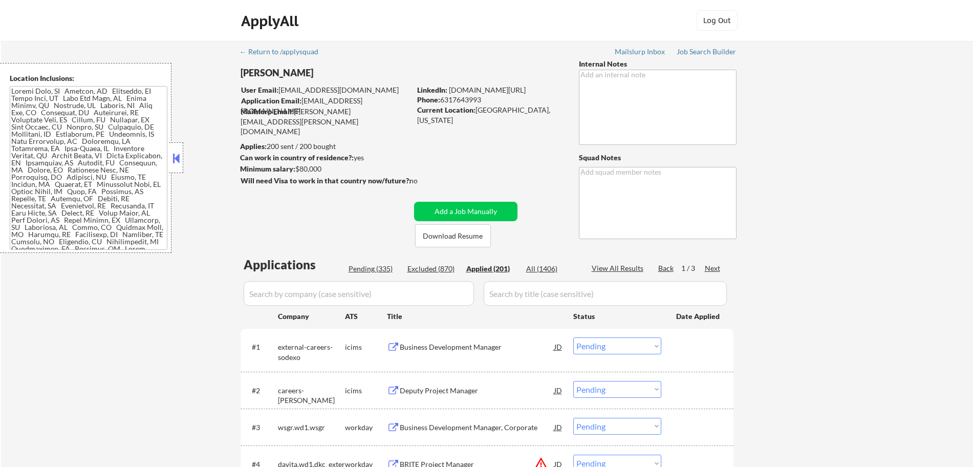
select select ""applied""
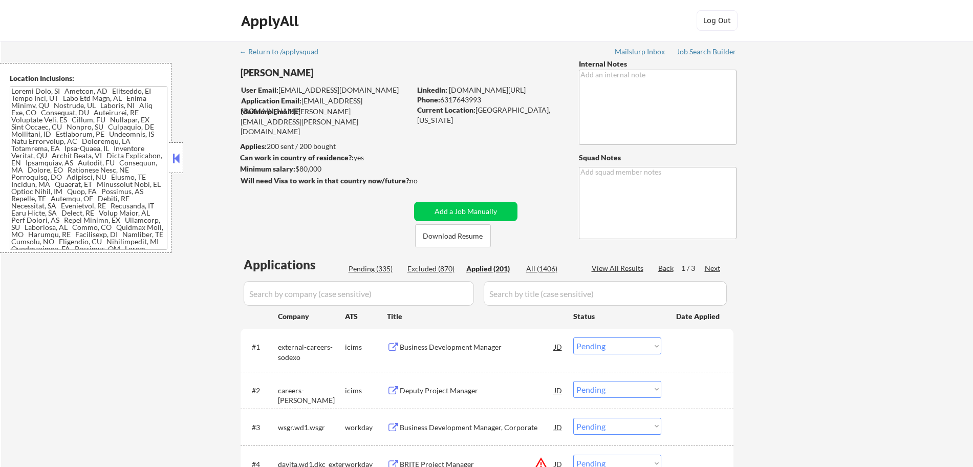
select select ""applied""
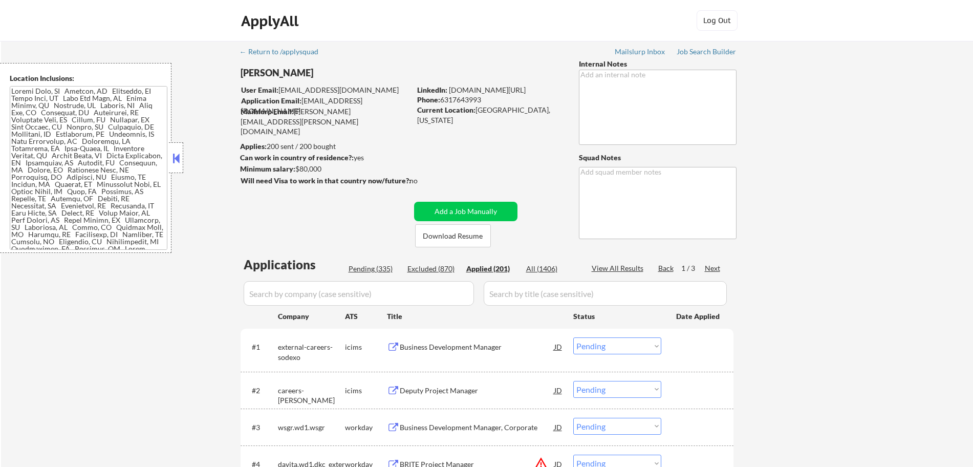
select select ""applied""
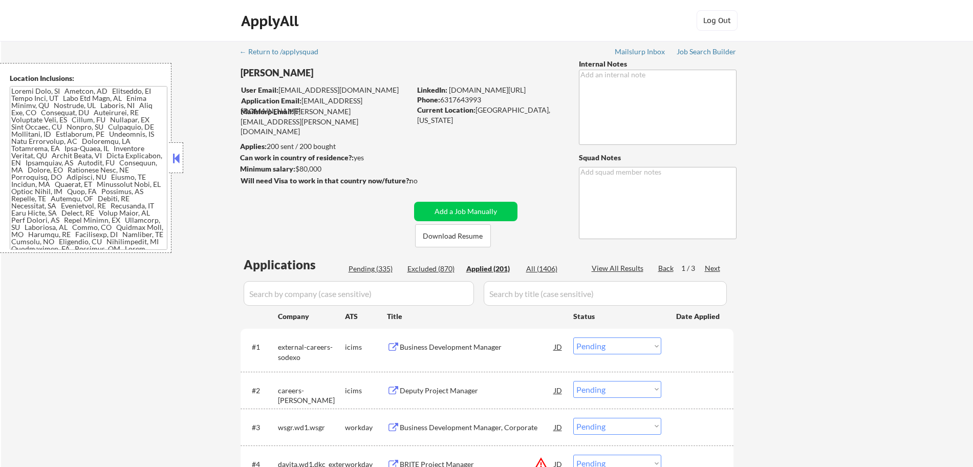
select select ""applied""
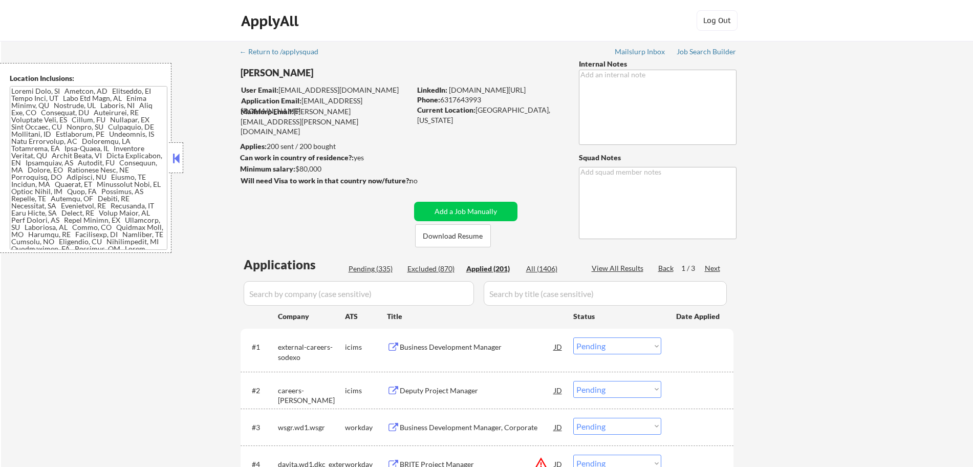
select select ""applied""
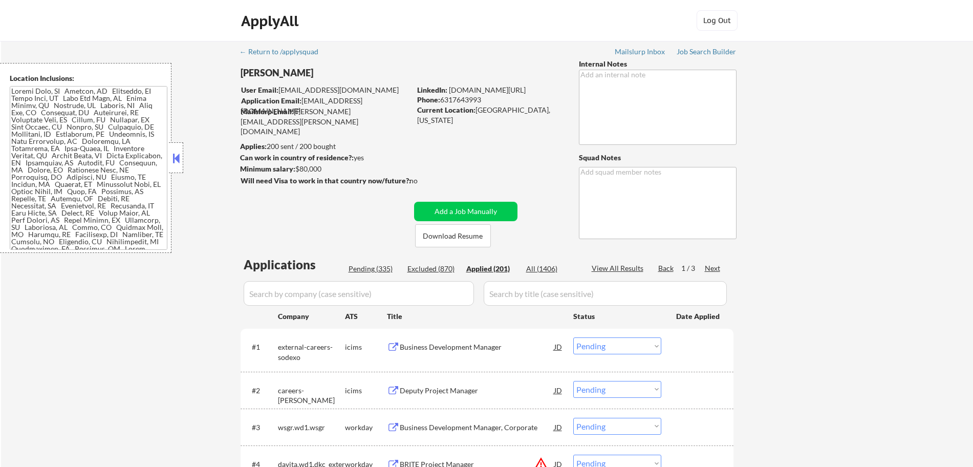
select select ""applied""
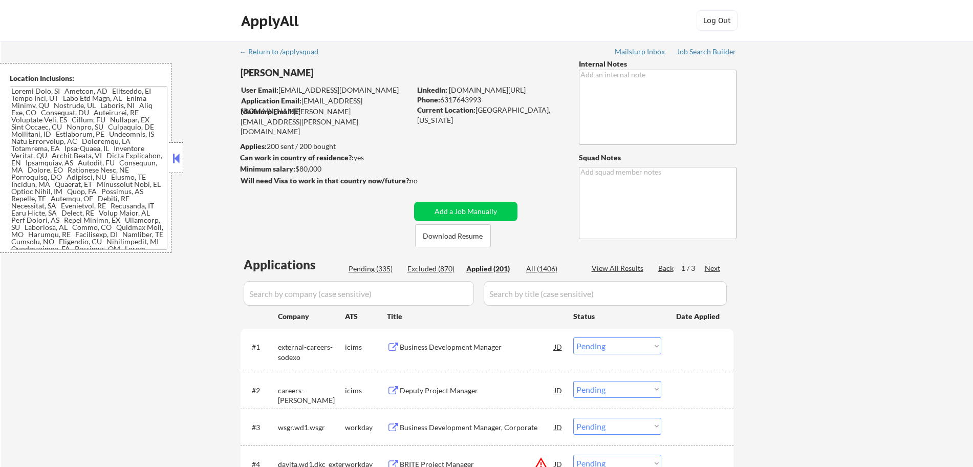
select select ""applied""
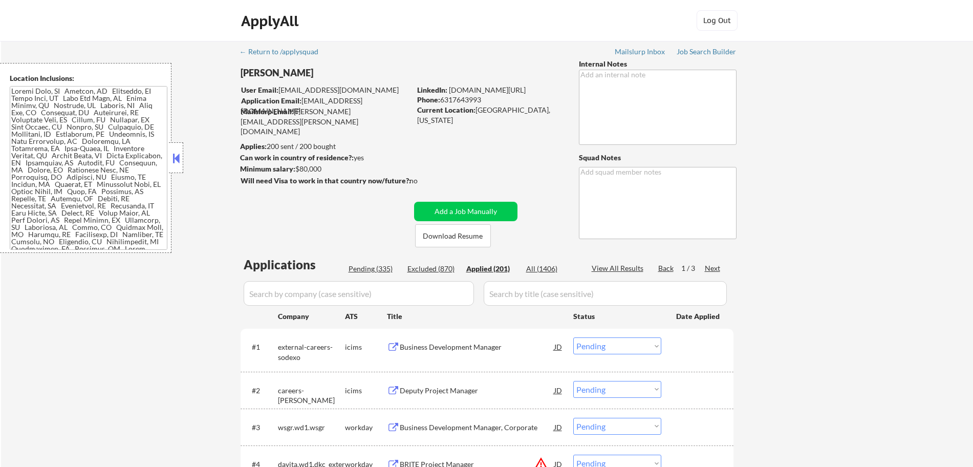
select select ""applied""
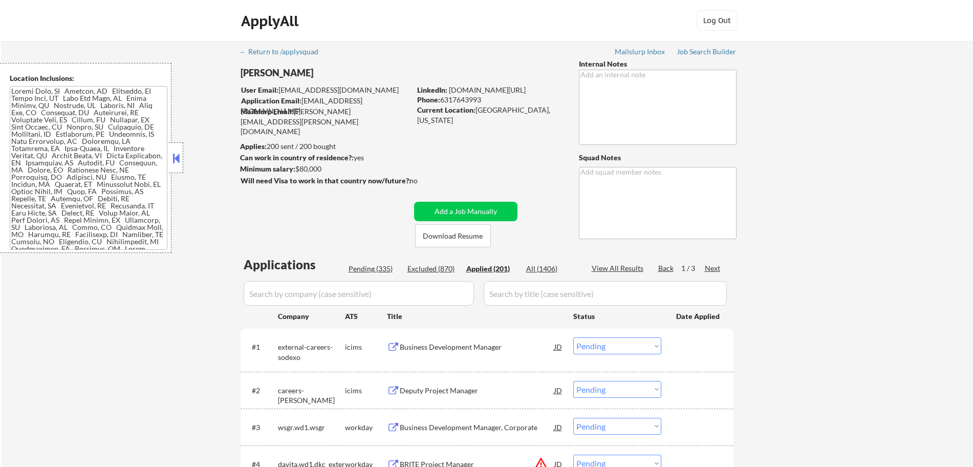
select select ""applied""
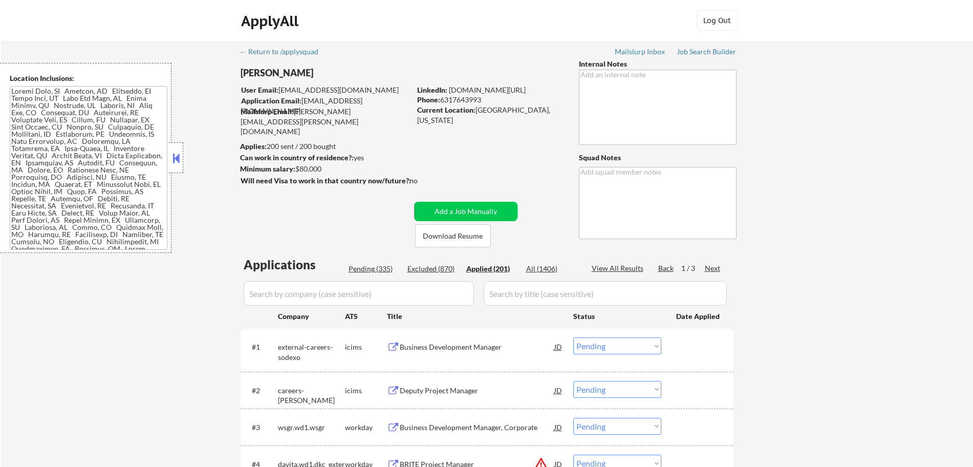
select select ""applied""
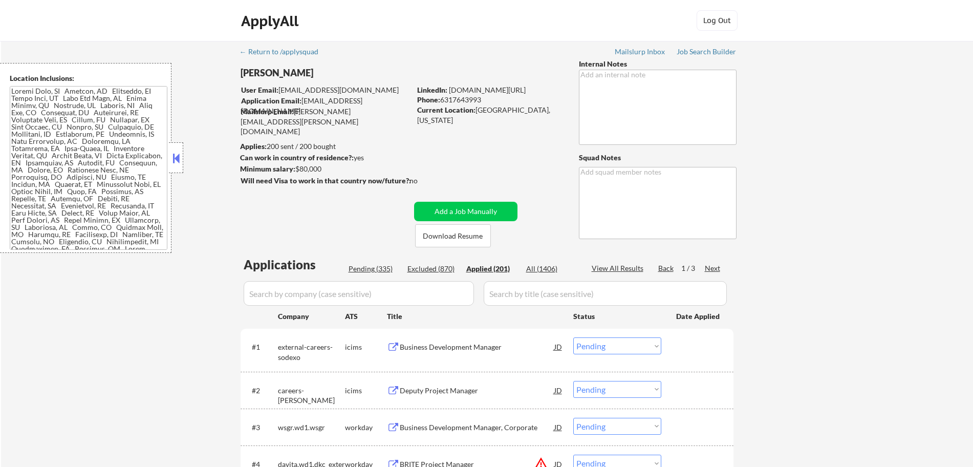
select select ""applied""
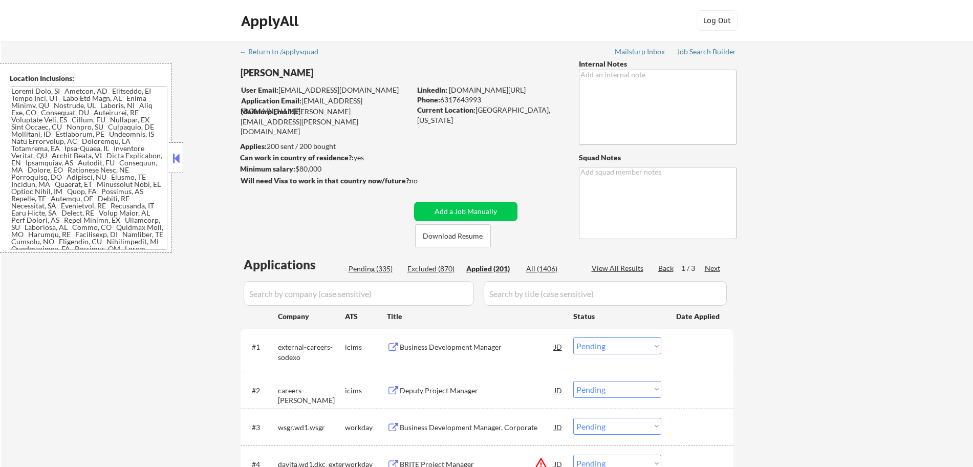
select select ""applied""
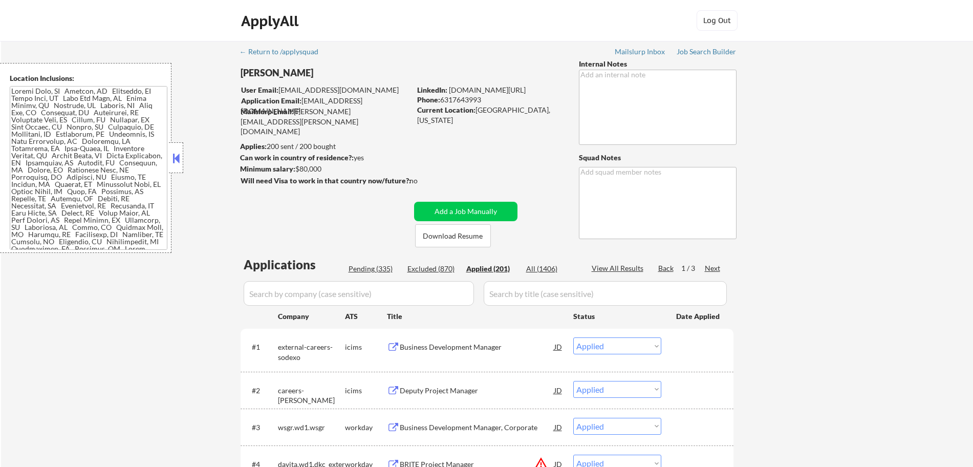
click at [487, 266] on div "Applied (201)" at bounding box center [491, 269] width 51 height 10
